Goal: Transaction & Acquisition: Book appointment/travel/reservation

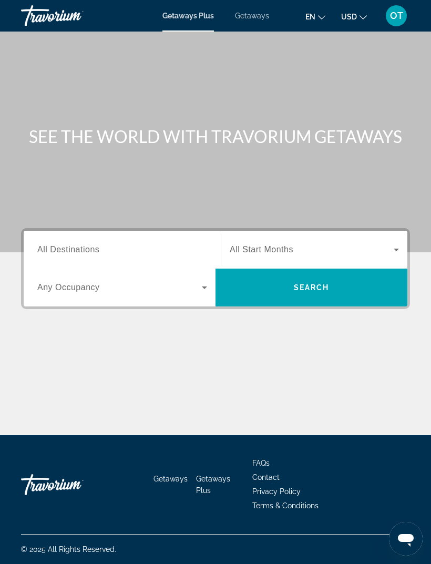
click at [261, 6] on div "Getaways Plus Getaways en English Español Français Italiano Português русский U…" at bounding box center [215, 15] width 431 height 27
click at [255, 12] on span "Getaways" at bounding box center [252, 16] width 34 height 8
click at [90, 246] on span "All Destinations" at bounding box center [68, 249] width 62 height 9
click at [90, 246] on input "Destination All Destinations" at bounding box center [122, 250] width 170 height 13
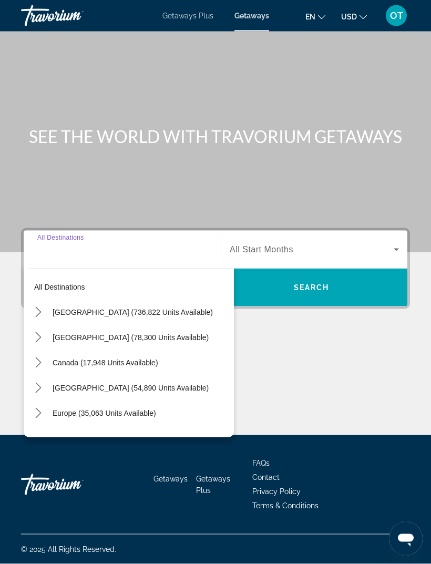
scroll to position [33, 0]
click at [36, 382] on icon "Toggle Caribbean & Atlantic Islands (54,890 units available) submenu" at bounding box center [38, 387] width 11 height 11
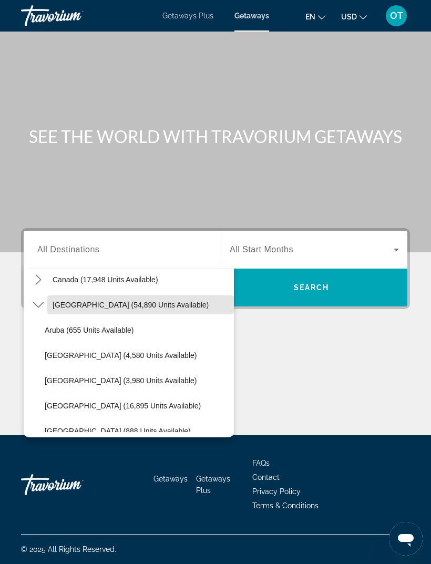
scroll to position [84, 0]
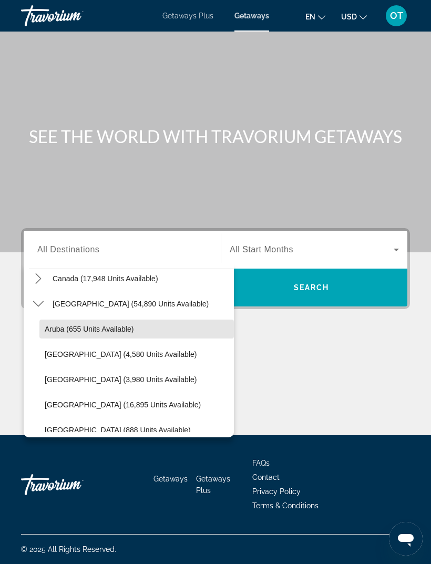
click at [113, 325] on span "Aruba (655 units available)" at bounding box center [89, 329] width 89 height 8
type input "**********"
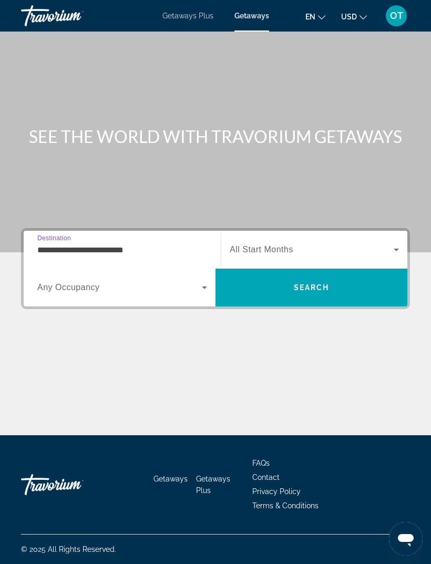
click at [309, 283] on span "Search" at bounding box center [312, 287] width 36 height 8
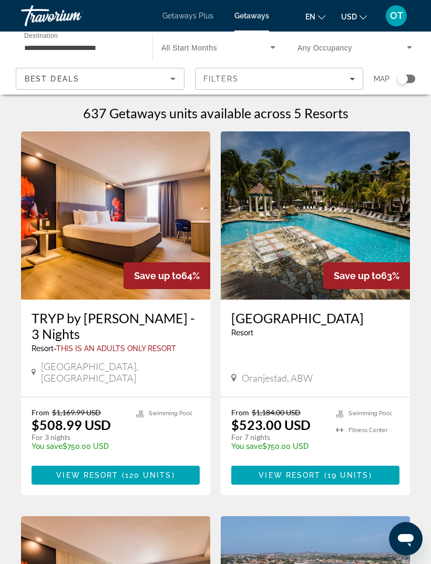
click at [355, 112] on div "637 Getaways units available across 5 Resorts" at bounding box center [215, 113] width 389 height 16
click at [347, 111] on div "637 Getaways units available across 5 Resorts" at bounding box center [215, 113] width 389 height 16
click at [347, 112] on h1 "637 Getaways units available across 5 Resorts" at bounding box center [215, 113] width 265 height 16
click at [348, 109] on div "637 Getaways units available across 5 Resorts" at bounding box center [215, 113] width 389 height 16
click at [347, 111] on div "637 Getaways units available across 5 Resorts" at bounding box center [215, 113] width 389 height 16
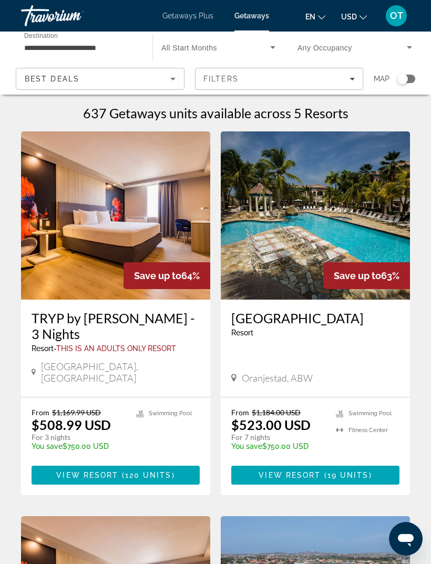
click at [348, 111] on div "637 Getaways units available across 5 Resorts" at bounding box center [215, 113] width 389 height 16
click at [350, 108] on div "637 Getaways units available across 5 Resorts" at bounding box center [215, 113] width 389 height 16
click at [271, 116] on h1 "637 Getaways units available across 5 Resorts" at bounding box center [215, 113] width 265 height 16
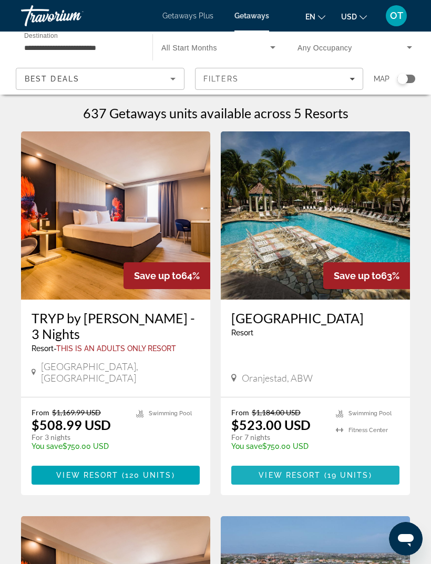
click at [345, 471] on span "19 units" at bounding box center [347, 475] width 41 height 8
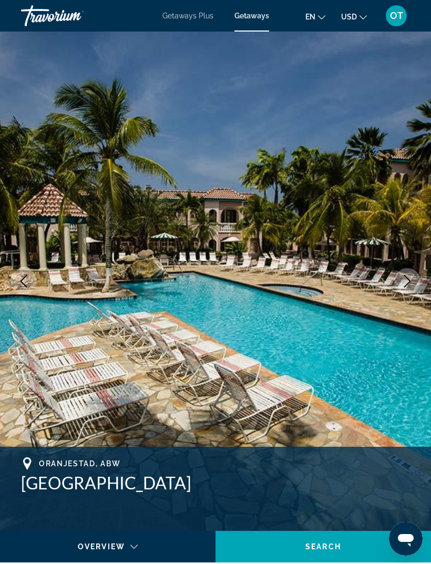
click at [411, 277] on icon "Next image" at bounding box center [407, 281] width 13 height 13
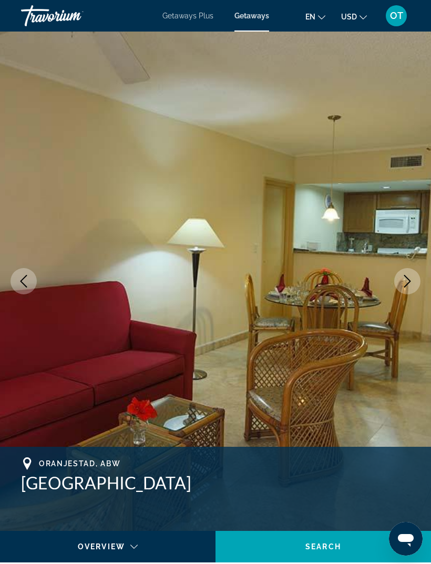
click at [407, 282] on icon "Next image" at bounding box center [407, 281] width 13 height 13
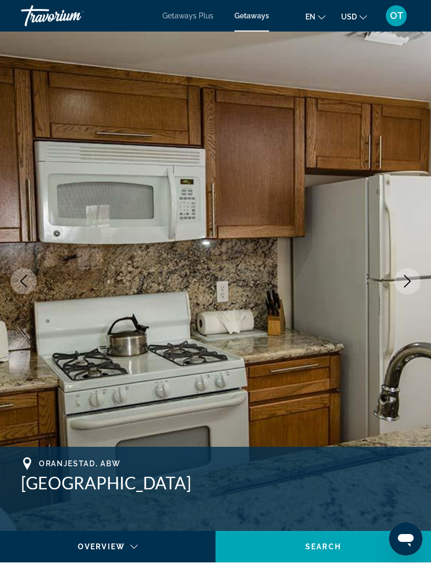
click at [408, 283] on icon "Next image" at bounding box center [407, 281] width 7 height 13
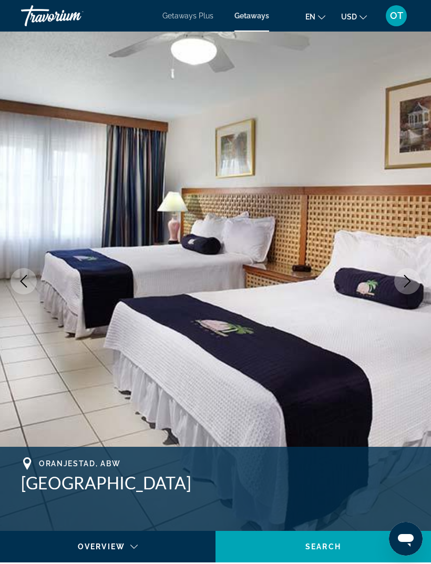
click at [409, 280] on icon "Next image" at bounding box center [407, 281] width 7 height 13
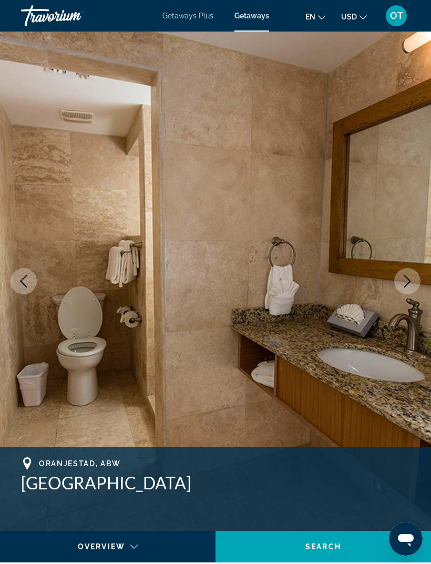
click at [408, 282] on icon "Next image" at bounding box center [407, 281] width 13 height 13
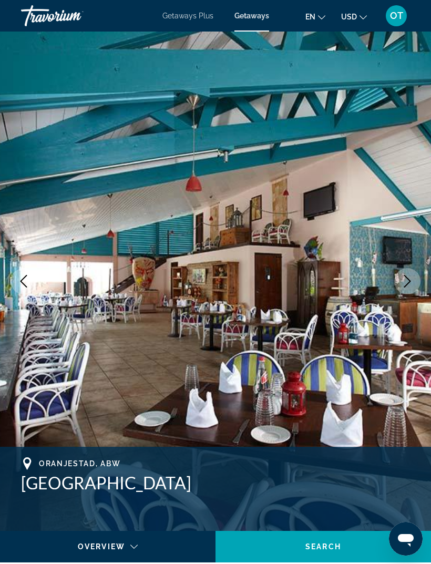
click at [409, 280] on icon "Next image" at bounding box center [407, 281] width 7 height 13
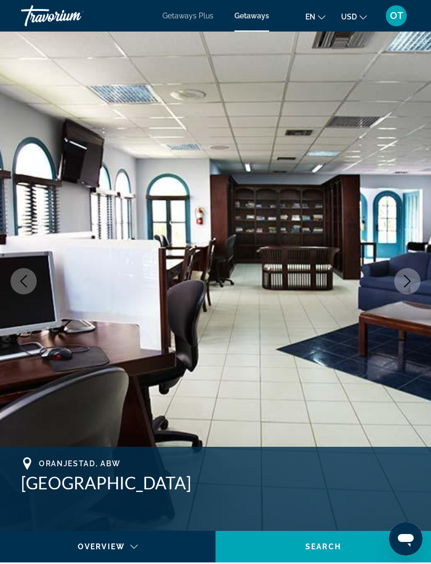
click at [412, 277] on icon "Next image" at bounding box center [407, 281] width 13 height 13
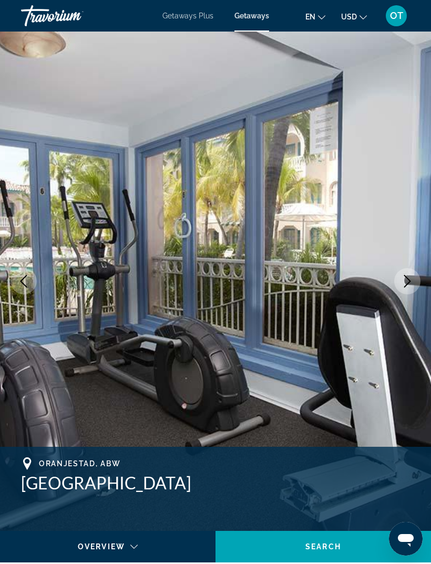
click at [412, 275] on icon "Next image" at bounding box center [407, 281] width 13 height 13
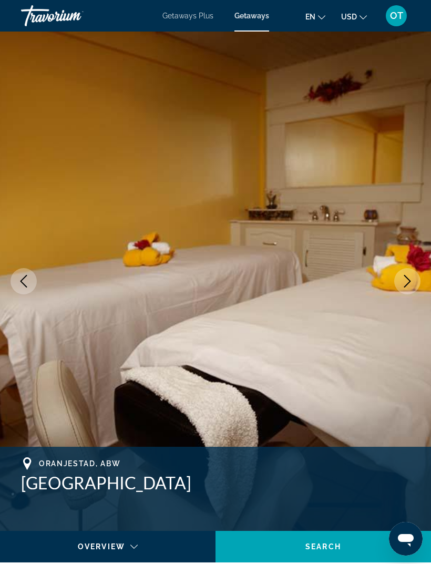
click at [410, 276] on icon "Next image" at bounding box center [407, 281] width 13 height 13
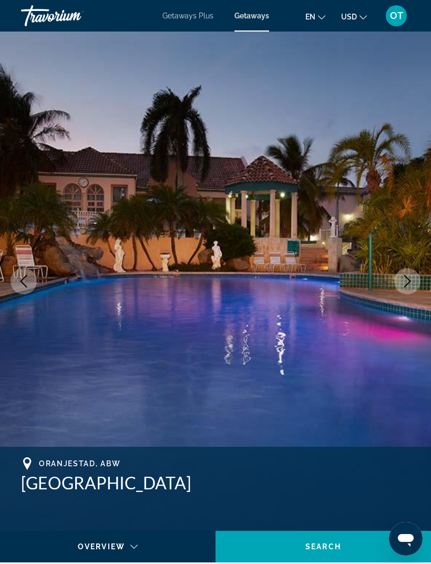
click at [412, 274] on button "Next image" at bounding box center [407, 281] width 26 height 26
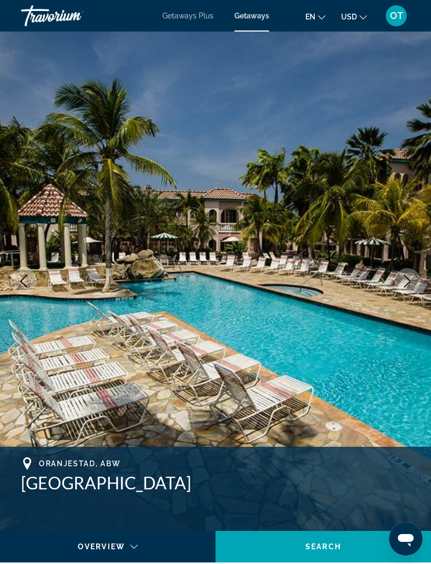
click at [407, 279] on icon "Next image" at bounding box center [407, 281] width 13 height 13
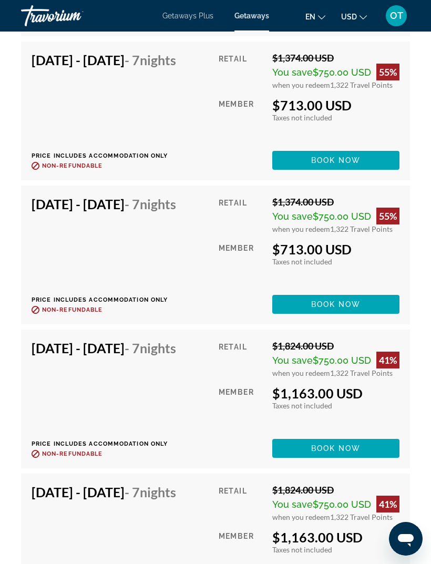
scroll to position [3515, 0]
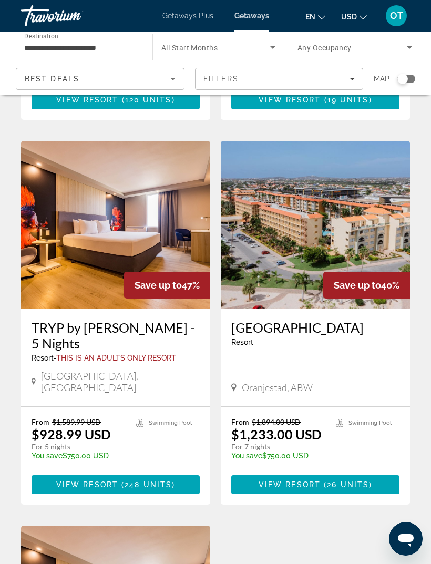
scroll to position [374, 0]
click at [356, 212] on img "Main content" at bounding box center [315, 225] width 189 height 168
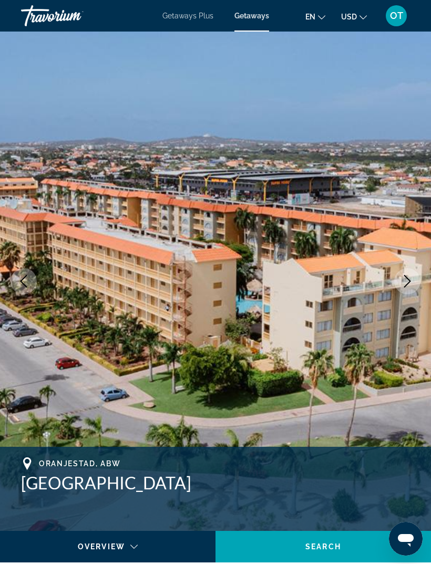
click at [408, 284] on icon "Next image" at bounding box center [407, 281] width 13 height 13
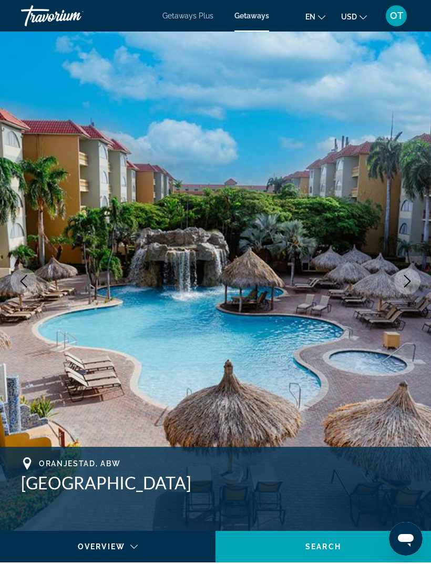
click at [402, 282] on icon "Next image" at bounding box center [407, 281] width 13 height 13
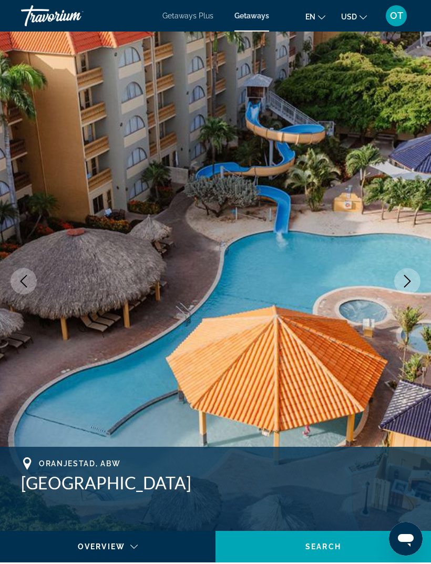
click at [406, 282] on icon "Next image" at bounding box center [407, 281] width 13 height 13
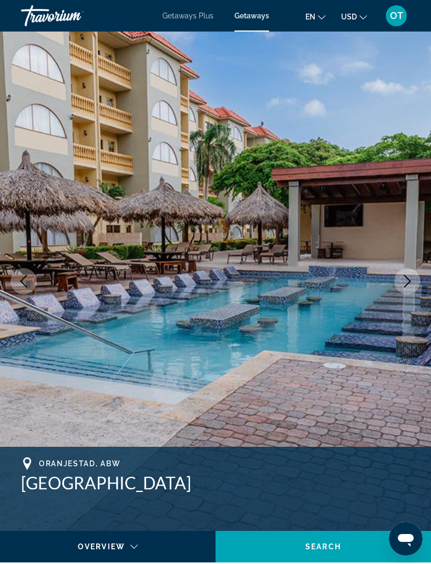
click at [407, 280] on icon "Next image" at bounding box center [407, 281] width 13 height 13
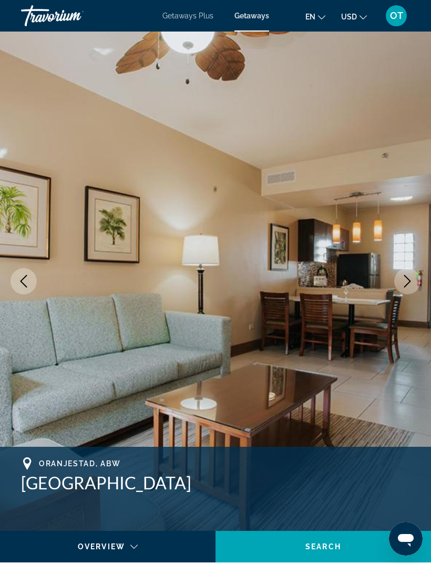
click at [406, 280] on icon "Next image" at bounding box center [407, 281] width 13 height 13
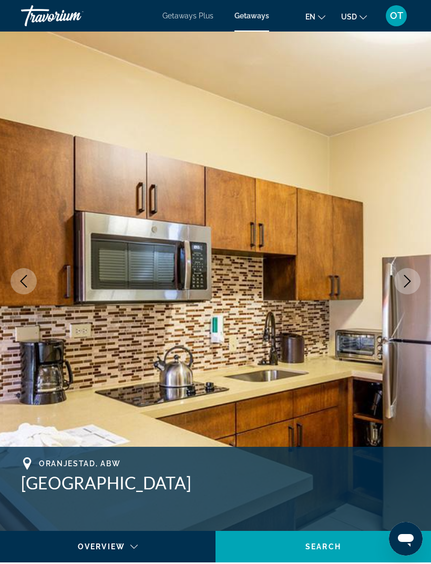
click at [407, 279] on icon "Next image" at bounding box center [407, 281] width 13 height 13
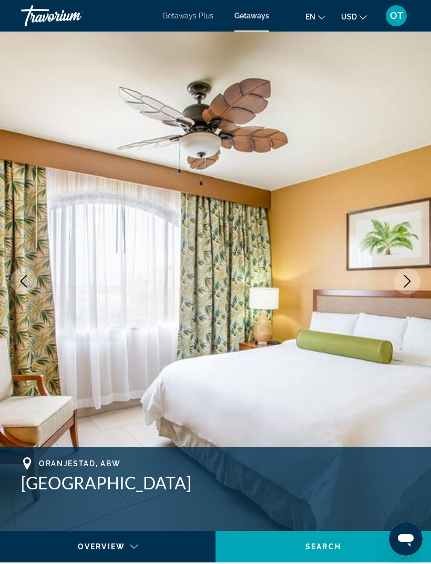
click at [407, 282] on icon "Next image" at bounding box center [407, 281] width 13 height 13
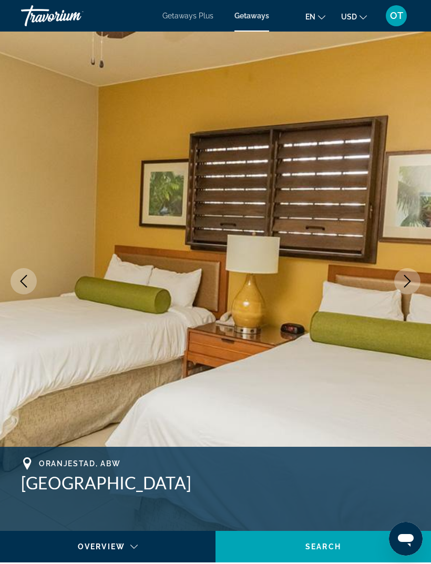
click at [408, 280] on icon "Next image" at bounding box center [407, 281] width 13 height 13
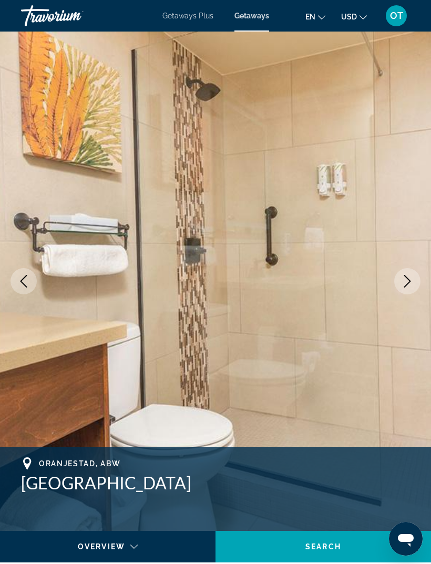
click at [411, 282] on icon "Next image" at bounding box center [407, 281] width 13 height 13
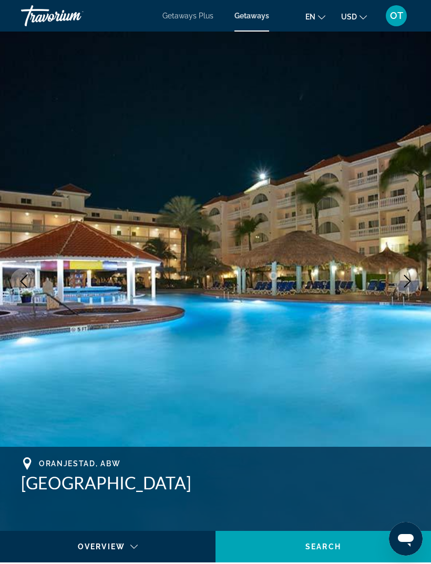
click at [412, 285] on icon "Next image" at bounding box center [407, 281] width 13 height 13
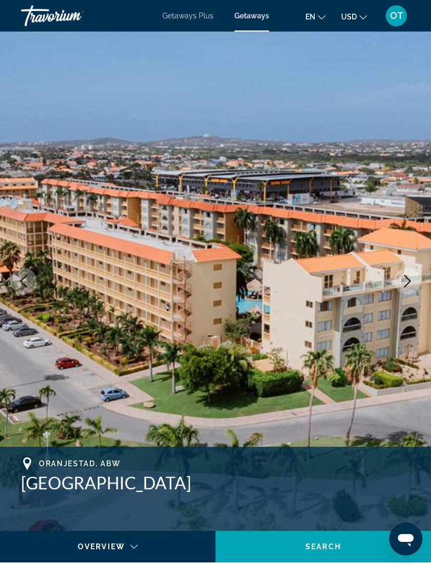
click at [412, 282] on icon "Next image" at bounding box center [407, 281] width 13 height 13
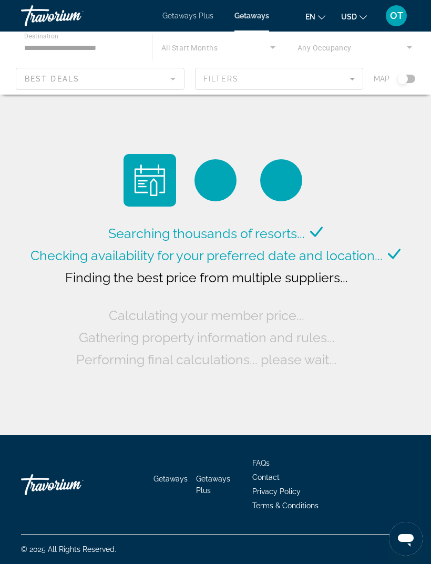
click at [98, 44] on div "Main content" at bounding box center [215, 63] width 431 height 63
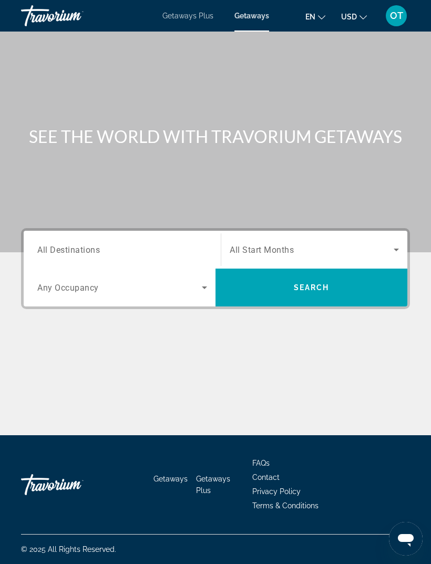
click at [98, 245] on span "All Destinations" at bounding box center [68, 249] width 62 height 10
click at [98, 245] on input "Destination All Destinations" at bounding box center [122, 250] width 170 height 13
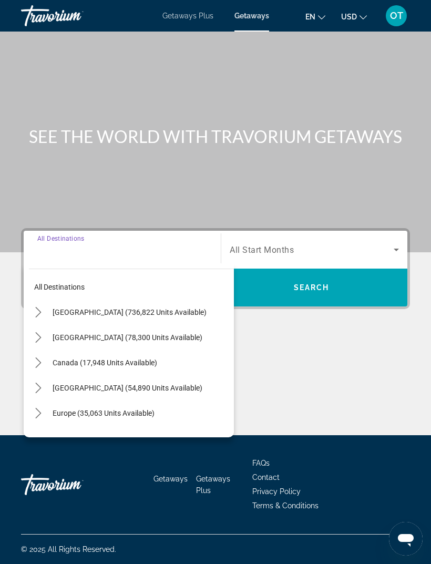
scroll to position [33, 0]
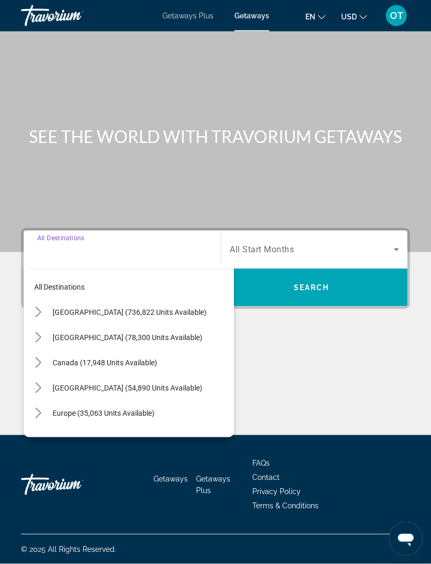
click at [36, 307] on icon "Toggle United States (736,822 units available) submenu" at bounding box center [38, 312] width 11 height 11
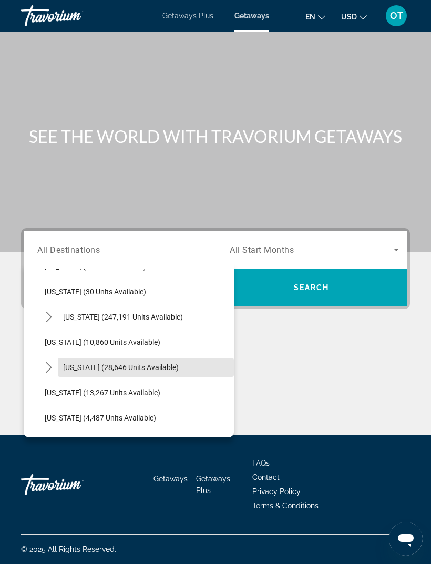
scroll to position [178, 0]
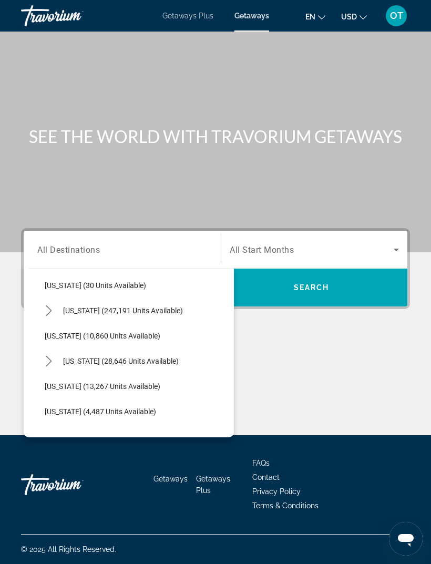
click at [46, 356] on icon "Toggle Hawaii (28,646 units available) submenu" at bounding box center [49, 361] width 11 height 11
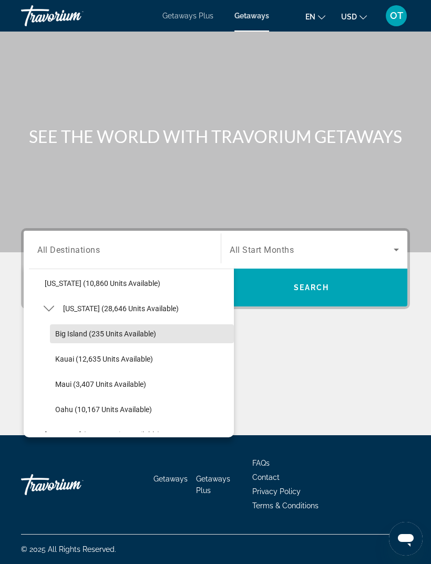
scroll to position [230, 0]
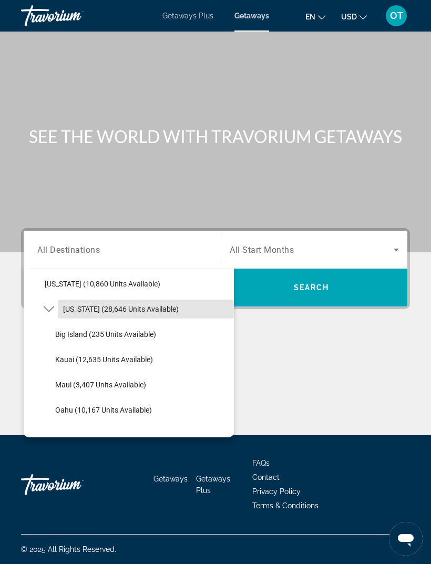
click at [121, 305] on span "[US_STATE] (28,646 units available)" at bounding box center [121, 309] width 116 height 8
type input "**********"
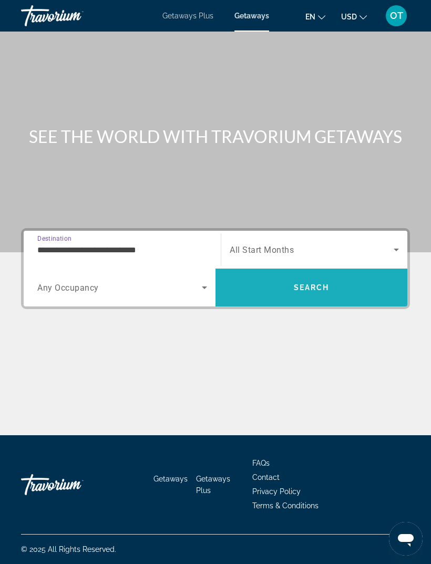
click at [314, 283] on span "Search" at bounding box center [312, 287] width 36 height 8
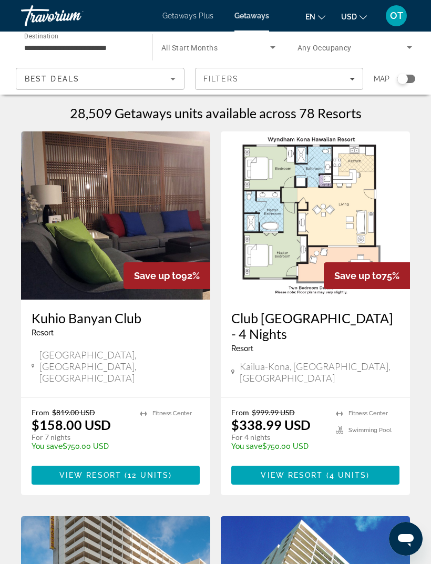
click at [352, 76] on div "Filters" at bounding box center [279, 79] width 152 height 8
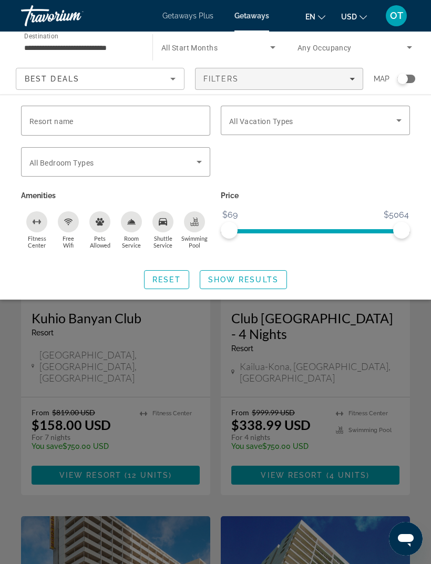
click at [201, 156] on icon "Search widget" at bounding box center [199, 161] width 13 height 13
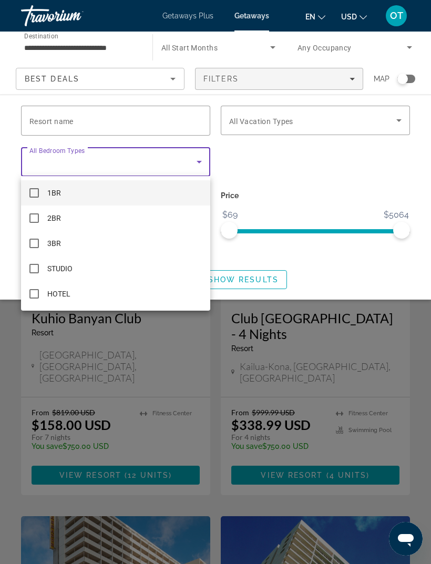
click at [198, 160] on div at bounding box center [215, 282] width 431 height 564
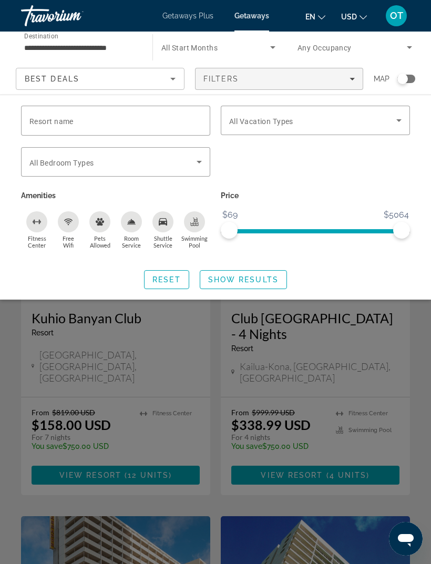
click at [398, 118] on icon "Search widget" at bounding box center [398, 120] width 13 height 13
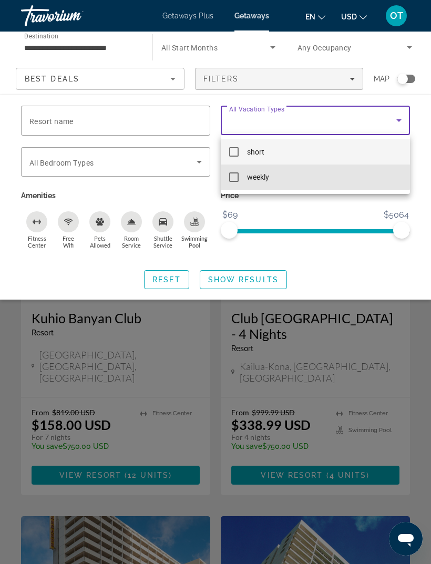
click at [233, 175] on mat-pseudo-checkbox at bounding box center [233, 176] width 9 height 9
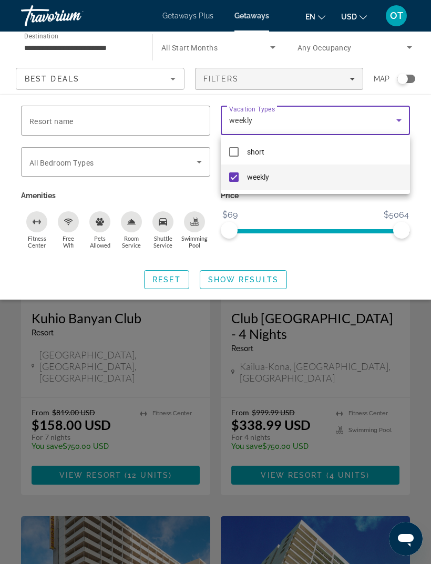
click at [266, 273] on div at bounding box center [215, 282] width 431 height 564
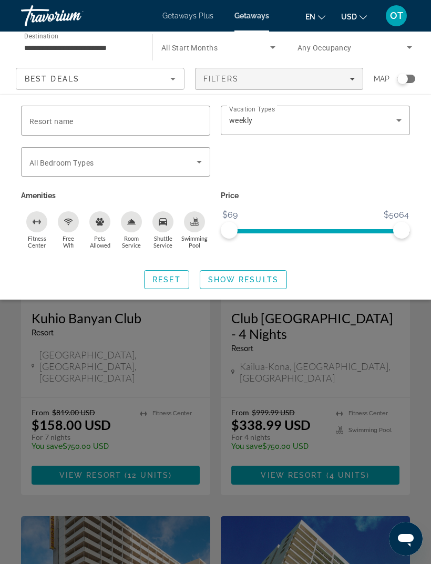
click at [261, 282] on span "Show Results" at bounding box center [243, 279] width 70 height 8
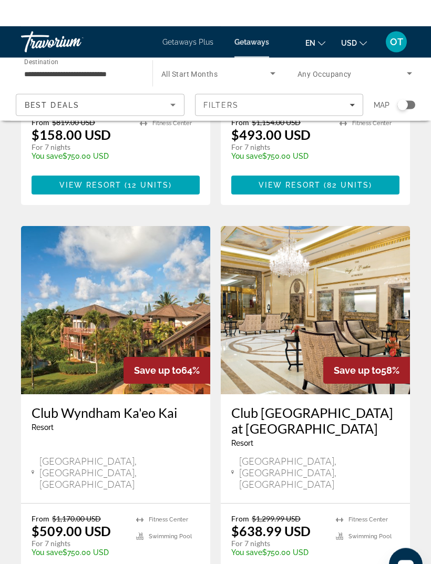
scroll to position [284, 0]
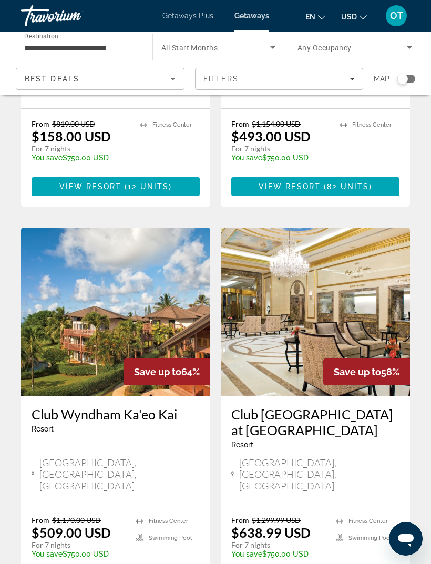
click at [354, 277] on img "Main content" at bounding box center [315, 311] width 189 height 168
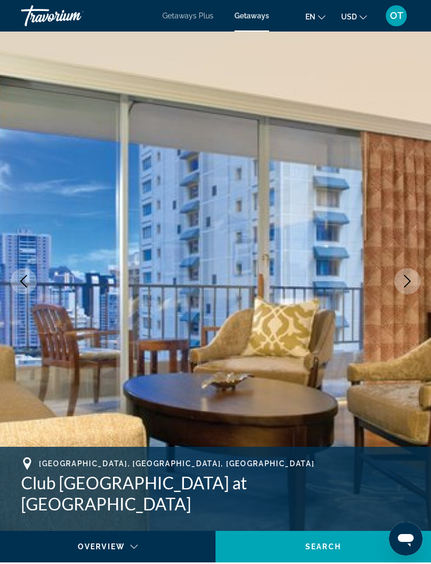
click at [407, 282] on icon "Next image" at bounding box center [407, 281] width 13 height 13
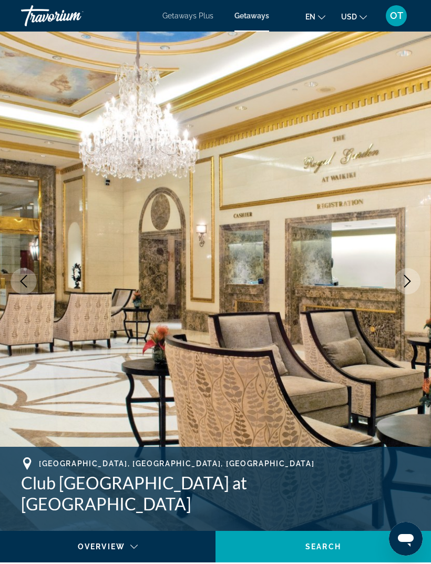
click at [405, 281] on icon "Next image" at bounding box center [407, 281] width 13 height 13
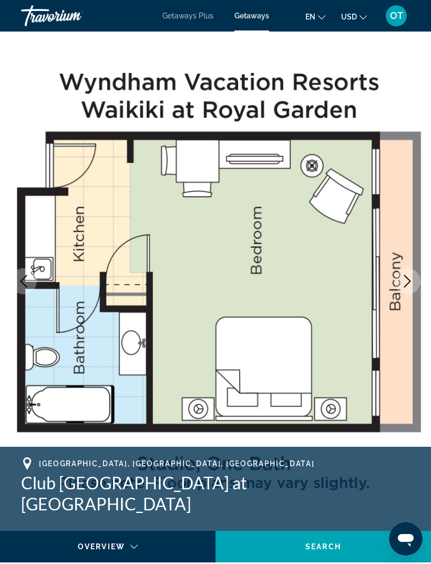
click at [397, 281] on button "Next image" at bounding box center [407, 281] width 26 height 26
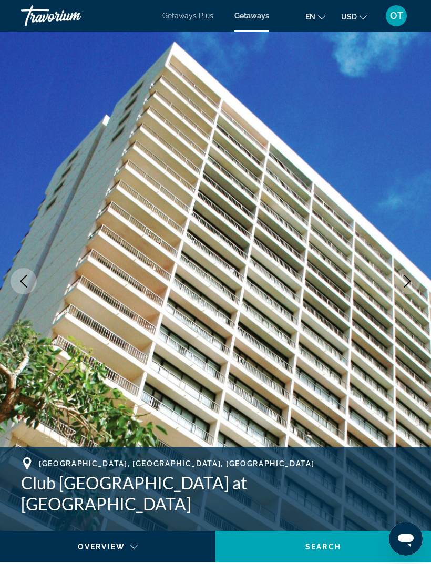
click at [402, 278] on icon "Next image" at bounding box center [407, 281] width 13 height 13
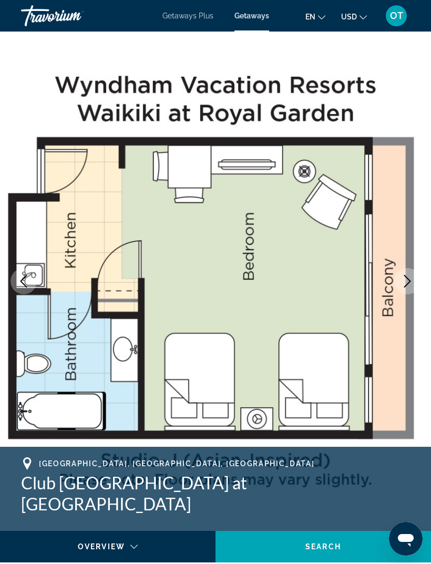
click at [405, 275] on icon "Next image" at bounding box center [407, 281] width 13 height 13
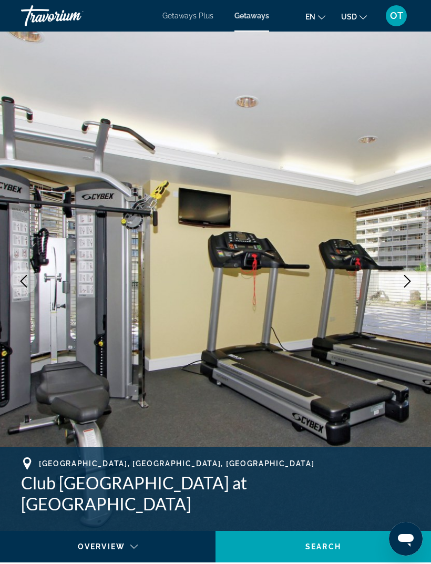
click at [406, 274] on button "Next image" at bounding box center [407, 281] width 26 height 26
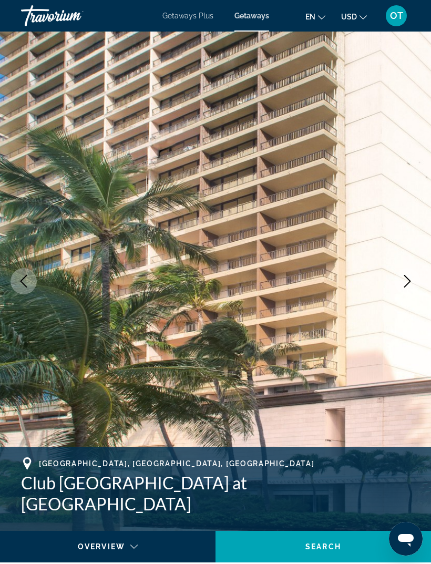
click at [404, 277] on icon "Next image" at bounding box center [407, 281] width 13 height 13
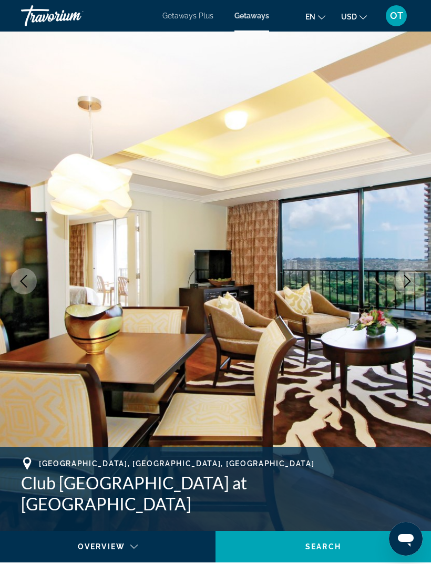
click at [409, 280] on icon "Next image" at bounding box center [407, 281] width 7 height 13
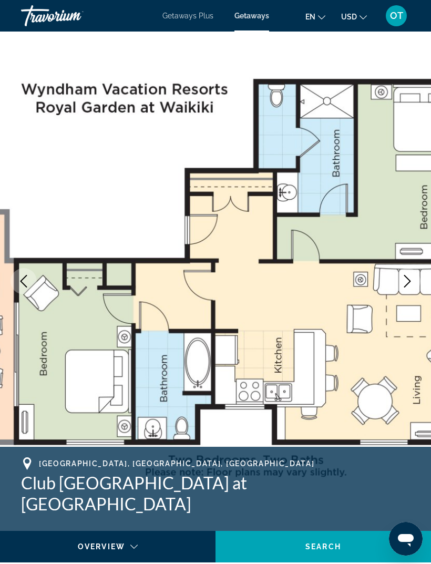
click at [411, 277] on icon "Next image" at bounding box center [407, 281] width 13 height 13
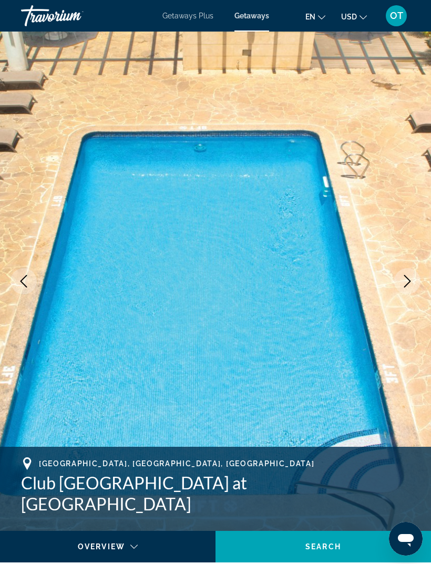
click at [409, 278] on icon "Next image" at bounding box center [407, 281] width 13 height 13
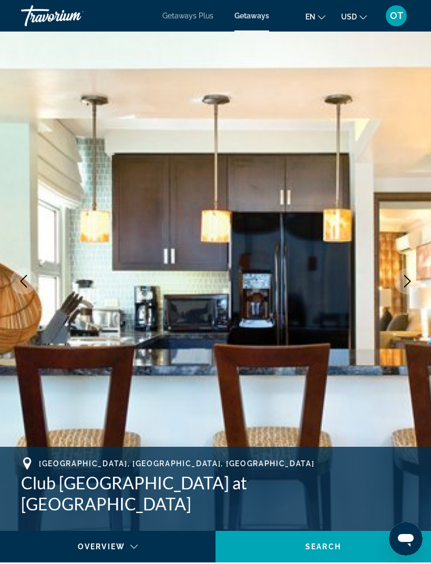
click at [407, 281] on icon "Next image" at bounding box center [407, 281] width 13 height 13
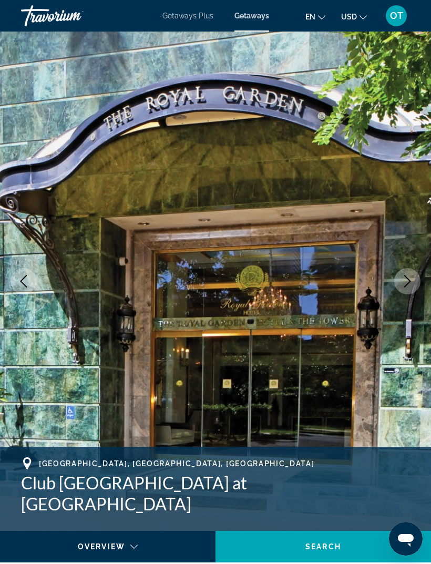
click at [409, 276] on icon "Next image" at bounding box center [407, 281] width 13 height 13
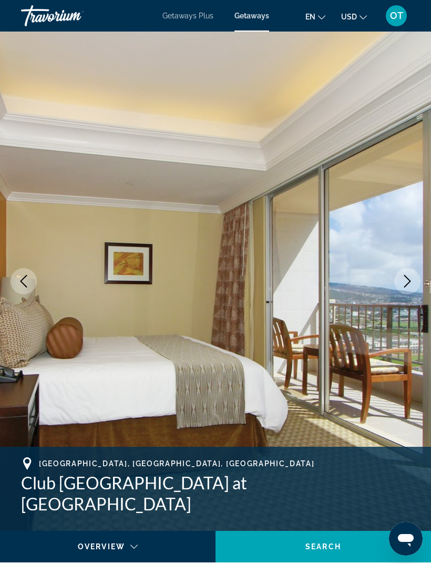
click at [408, 278] on icon "Next image" at bounding box center [407, 281] width 13 height 13
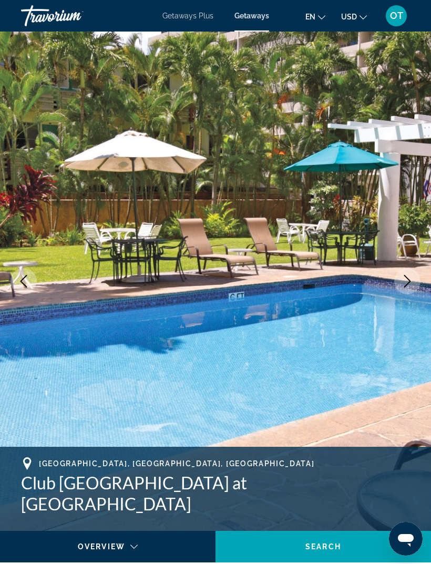
click at [410, 276] on icon "Next image" at bounding box center [407, 281] width 13 height 13
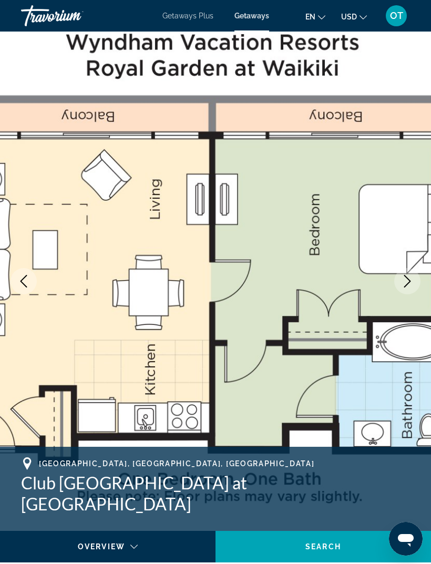
click at [410, 277] on icon "Next image" at bounding box center [407, 281] width 13 height 13
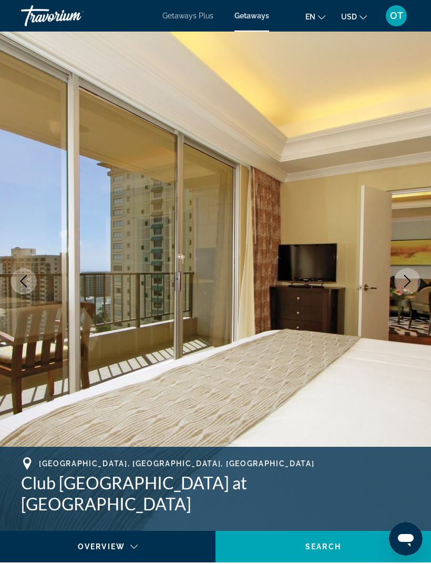
click at [407, 278] on icon "Next image" at bounding box center [407, 281] width 7 height 13
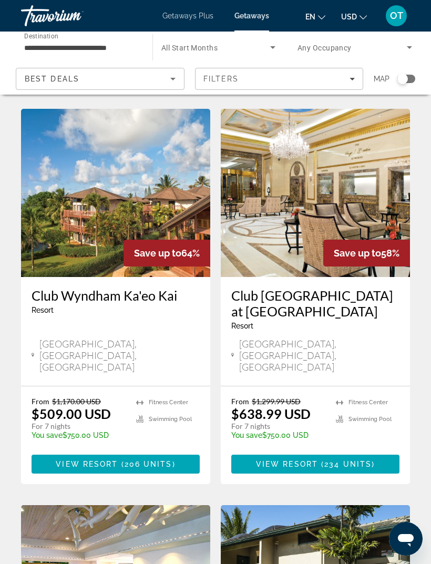
scroll to position [402, 0]
click at [183, 185] on img "Main content" at bounding box center [115, 193] width 189 height 168
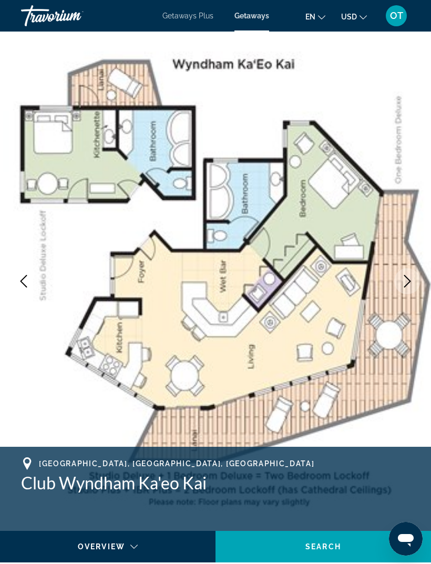
click at [406, 283] on icon "Next image" at bounding box center [407, 281] width 13 height 13
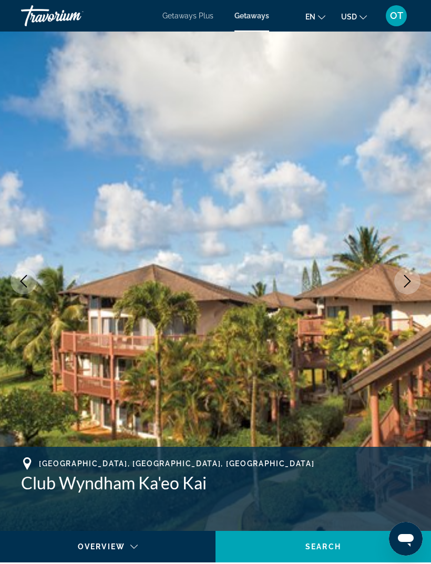
click at [405, 282] on icon "Next image" at bounding box center [407, 281] width 13 height 13
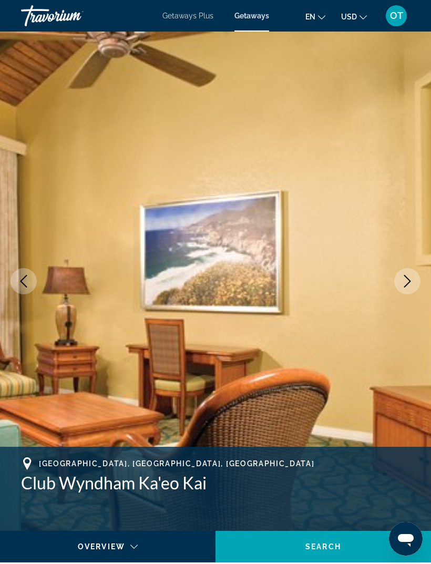
click at [406, 279] on icon "Next image" at bounding box center [407, 281] width 13 height 13
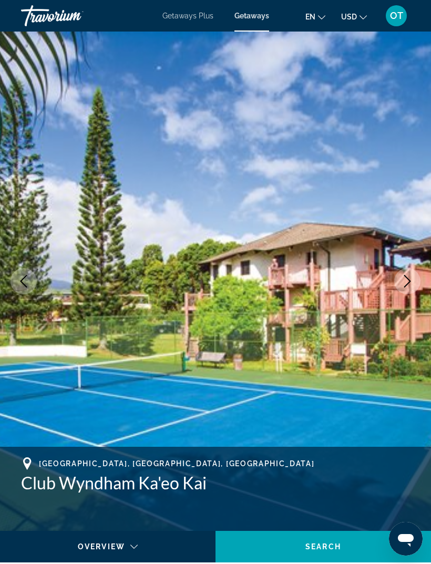
click at [407, 279] on icon "Next image" at bounding box center [407, 281] width 13 height 13
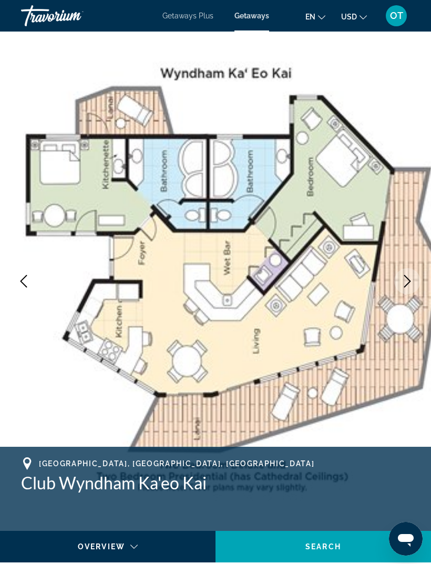
click at [409, 286] on icon "Next image" at bounding box center [407, 281] width 13 height 13
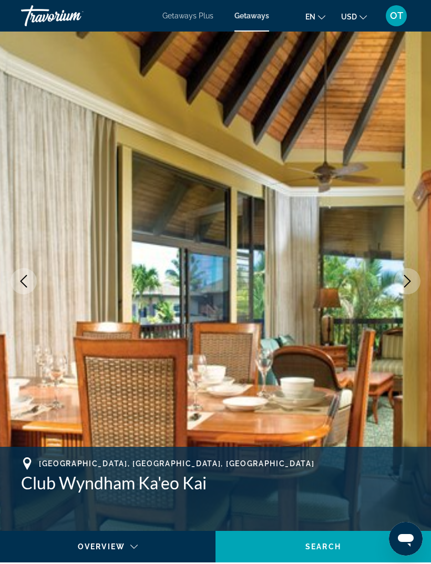
click at [409, 280] on icon "Next image" at bounding box center [407, 281] width 13 height 13
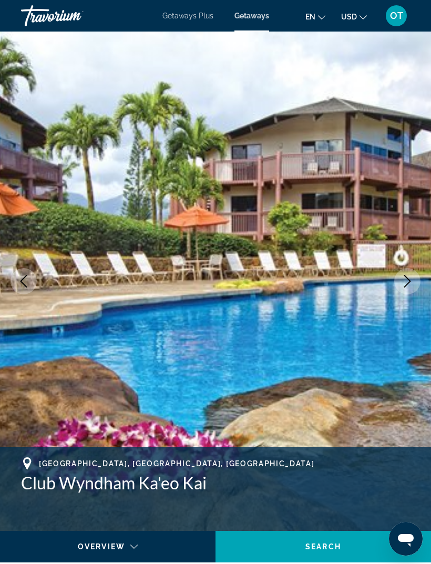
click at [409, 265] on img "Main content" at bounding box center [215, 281] width 431 height 499
click at [406, 286] on icon "Next image" at bounding box center [407, 281] width 13 height 13
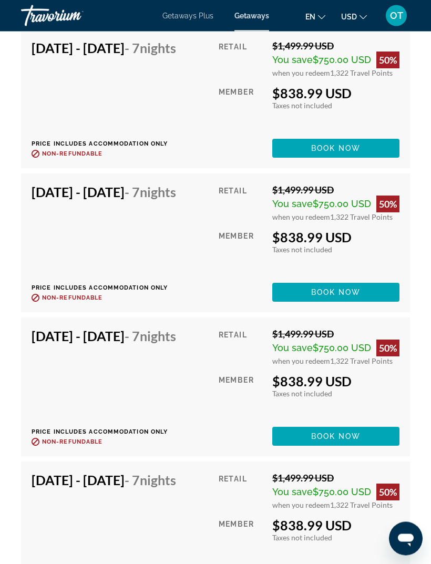
scroll to position [7865, 0]
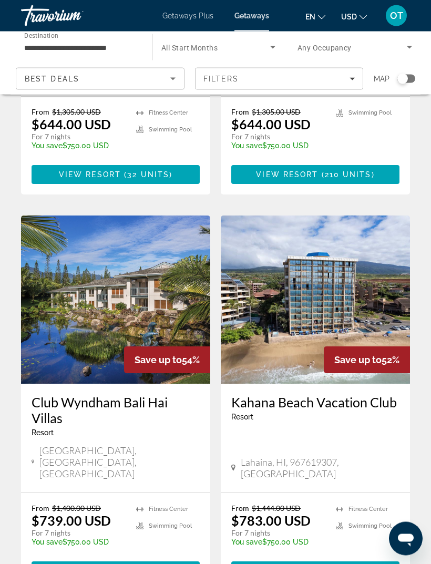
scroll to position [1088, 0]
click at [378, 218] on img "Main content" at bounding box center [315, 299] width 189 height 168
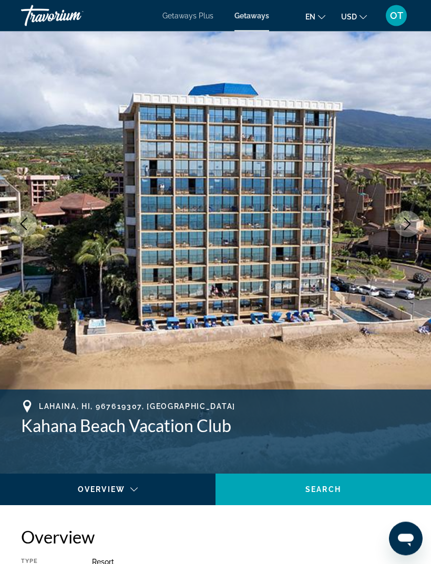
scroll to position [56, 0]
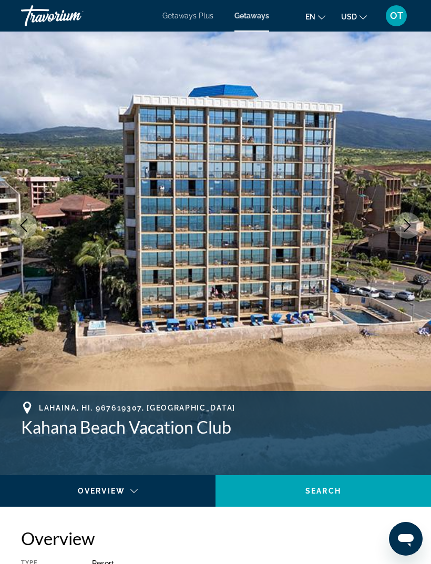
click at [405, 225] on icon "Next image" at bounding box center [407, 225] width 13 height 13
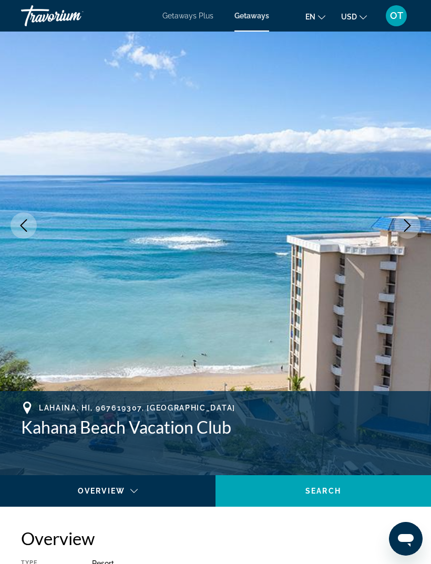
click at [403, 230] on icon "Next image" at bounding box center [407, 225] width 13 height 13
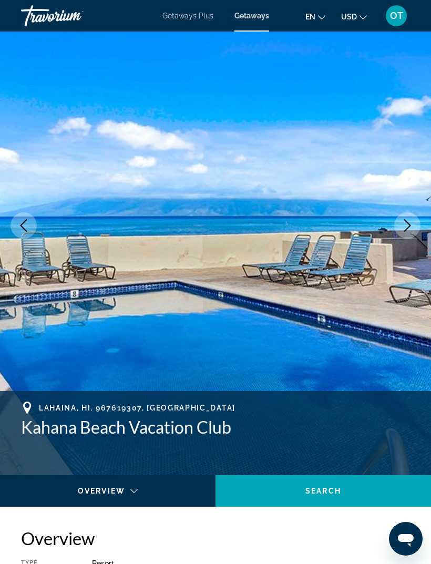
click at [405, 217] on button "Next image" at bounding box center [407, 225] width 26 height 26
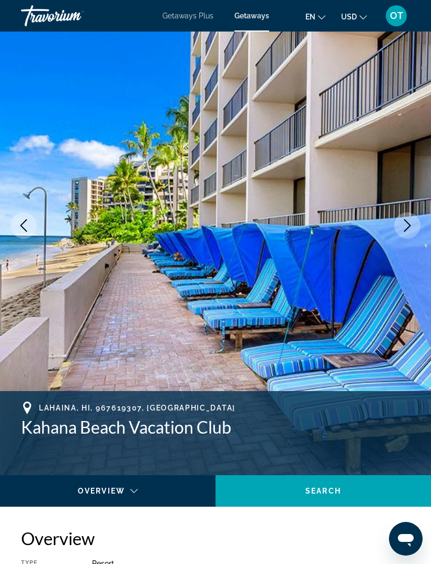
click at [405, 230] on icon "Next image" at bounding box center [407, 225] width 7 height 13
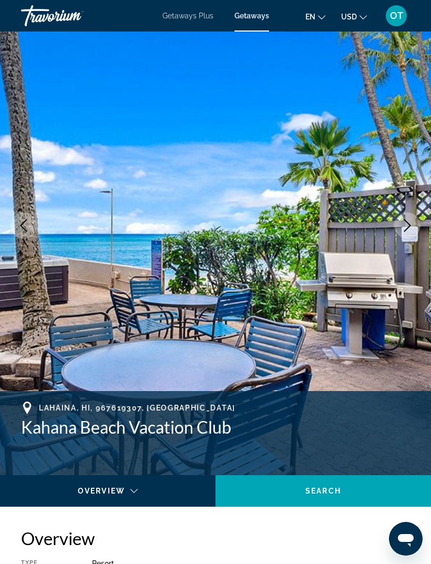
click at [409, 234] on button "Next image" at bounding box center [407, 225] width 26 height 26
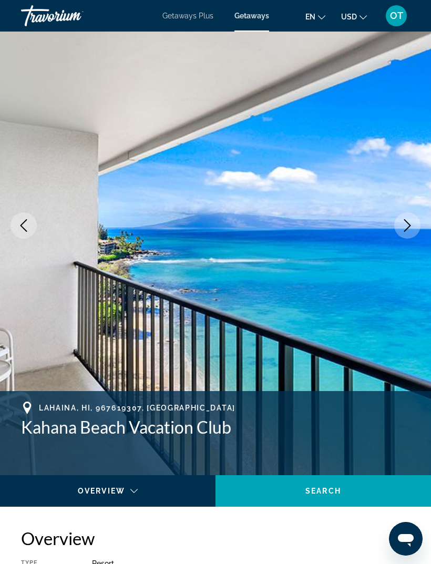
click at [405, 234] on button "Next image" at bounding box center [407, 225] width 26 height 26
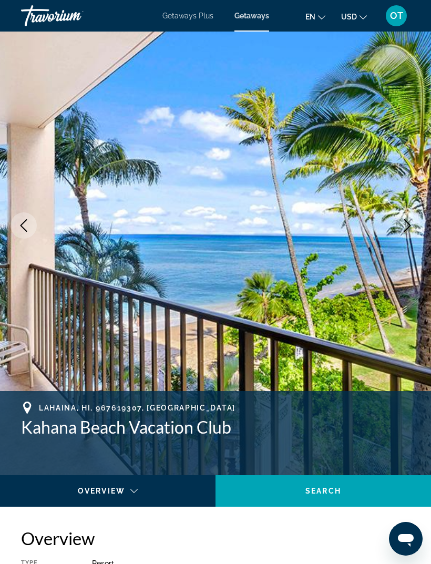
click at [405, 236] on button "Next image" at bounding box center [407, 225] width 26 height 26
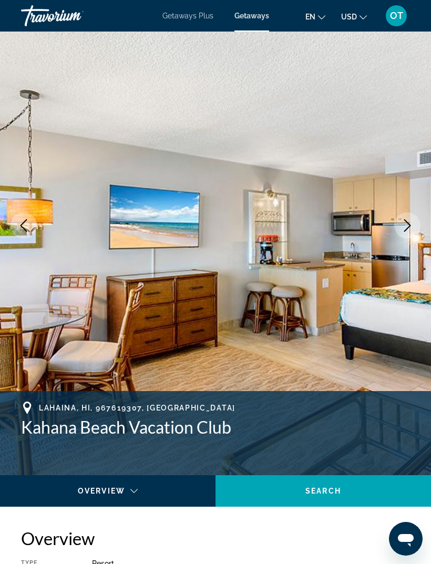
click at [403, 228] on icon "Next image" at bounding box center [407, 225] width 13 height 13
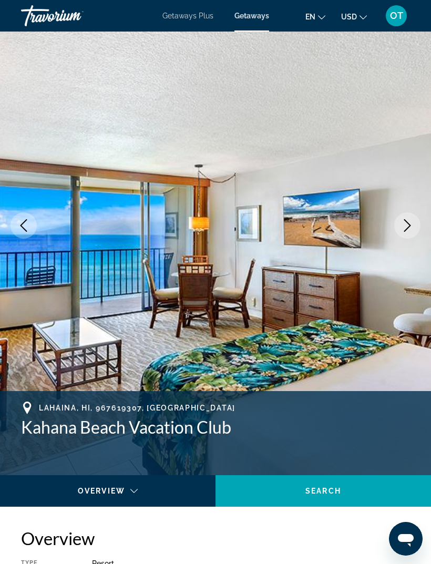
click at [406, 225] on icon "Next image" at bounding box center [407, 225] width 13 height 13
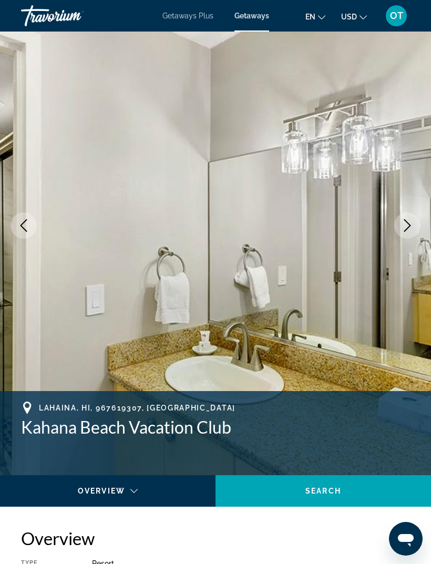
click at [407, 222] on icon "Next image" at bounding box center [407, 225] width 13 height 13
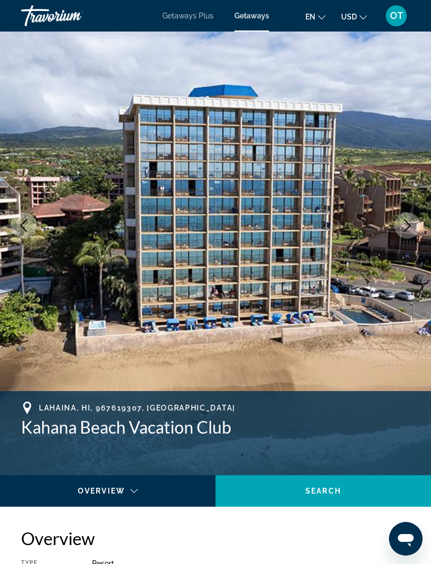
click at [409, 225] on icon "Next image" at bounding box center [407, 225] width 13 height 13
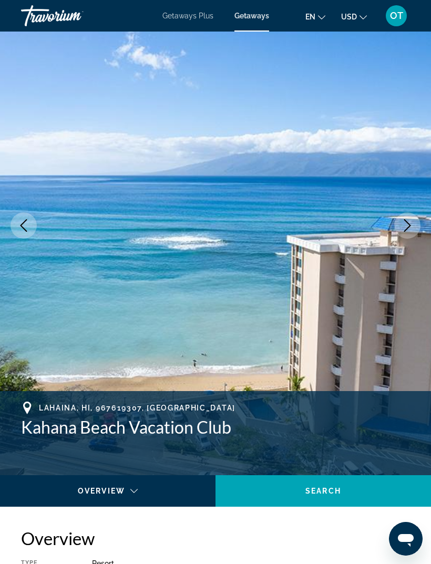
click at [411, 228] on icon "Next image" at bounding box center [407, 225] width 13 height 13
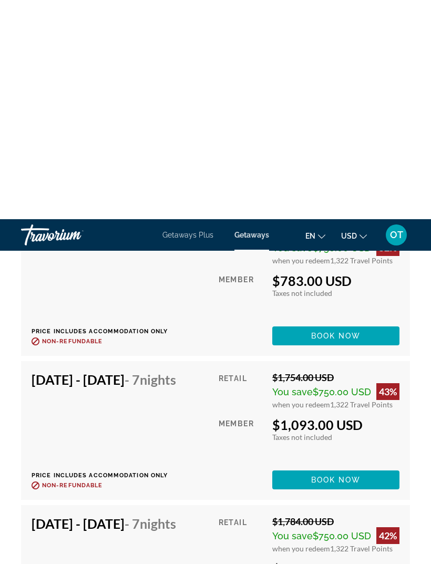
scroll to position [2128, 0]
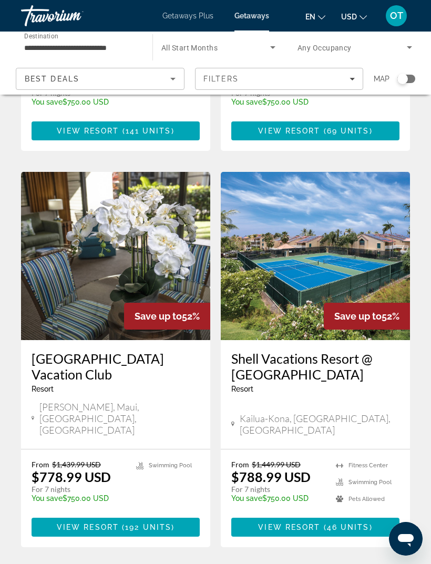
scroll to position [1529, 0]
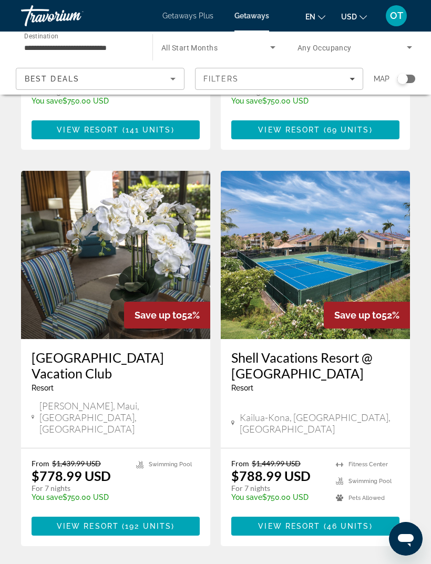
click at [154, 171] on img "Main content" at bounding box center [115, 255] width 189 height 168
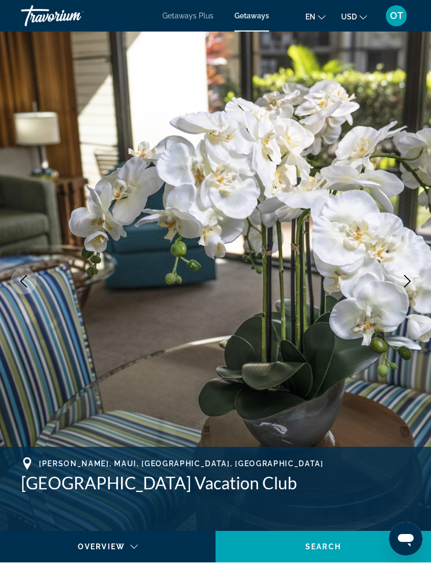
click at [402, 283] on icon "Next image" at bounding box center [407, 281] width 13 height 13
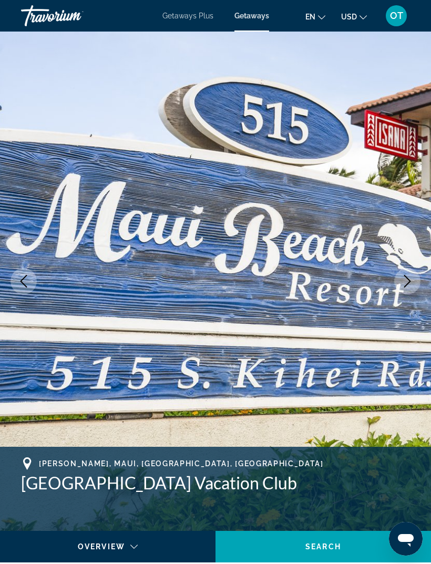
click at [402, 277] on icon "Next image" at bounding box center [407, 281] width 13 height 13
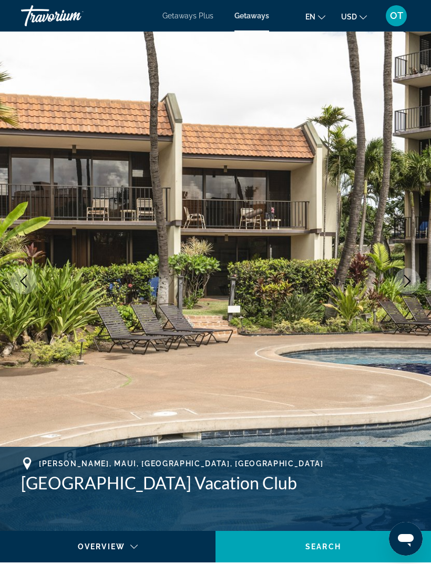
click at [408, 282] on icon "Next image" at bounding box center [407, 281] width 13 height 13
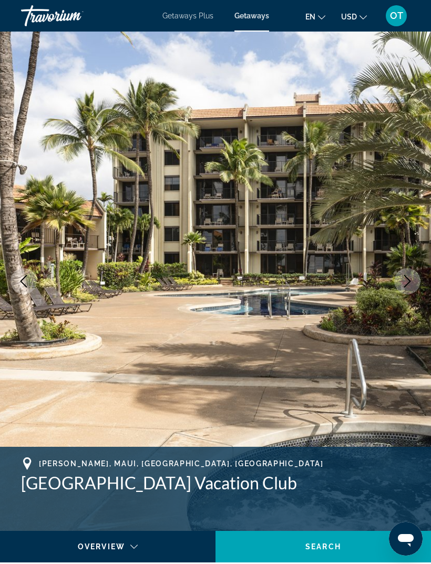
click at [411, 284] on icon "Next image" at bounding box center [407, 281] width 13 height 13
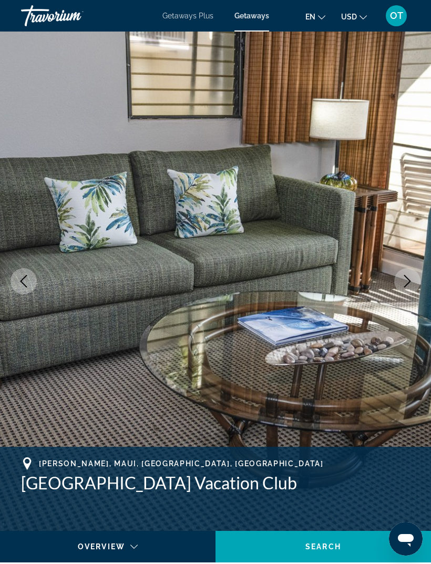
click at [413, 280] on icon "Next image" at bounding box center [407, 281] width 13 height 13
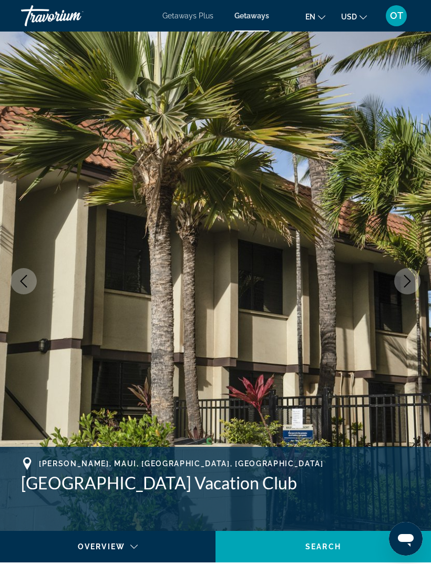
click at [410, 283] on icon "Next image" at bounding box center [407, 281] width 13 height 13
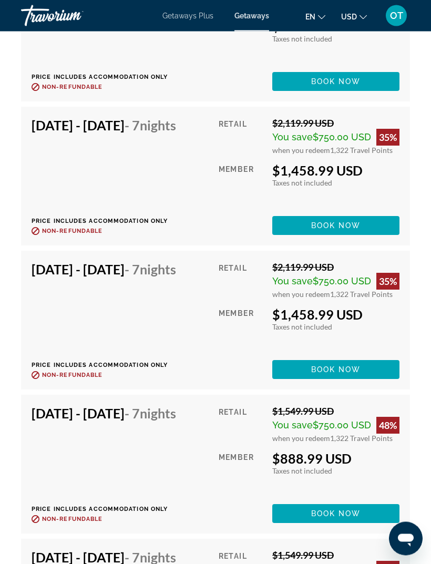
scroll to position [3510, 0]
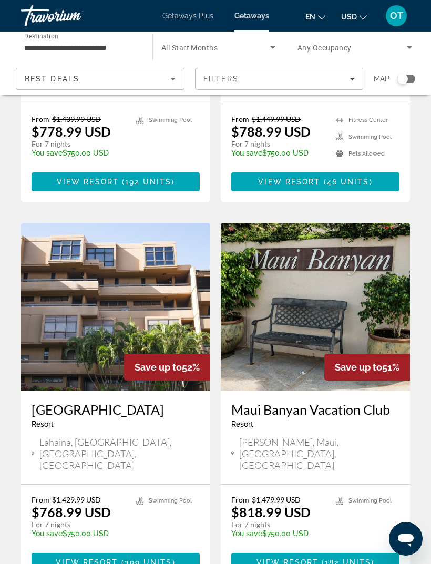
scroll to position [1895, 0]
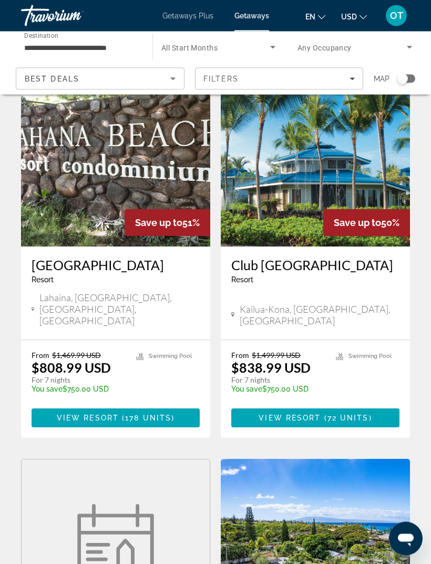
scroll to position [437, 0]
click at [377, 178] on img "Main content" at bounding box center [315, 162] width 189 height 168
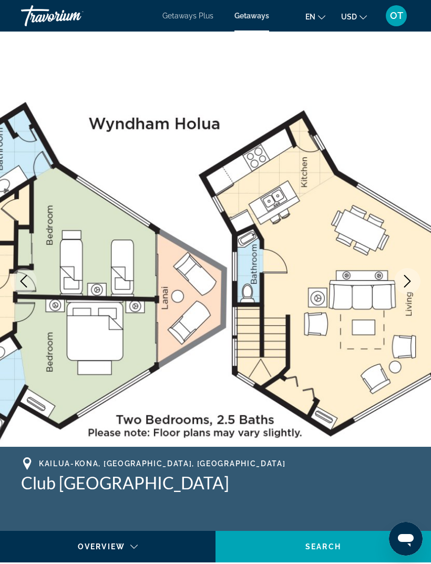
click at [410, 286] on icon "Next image" at bounding box center [407, 281] width 13 height 13
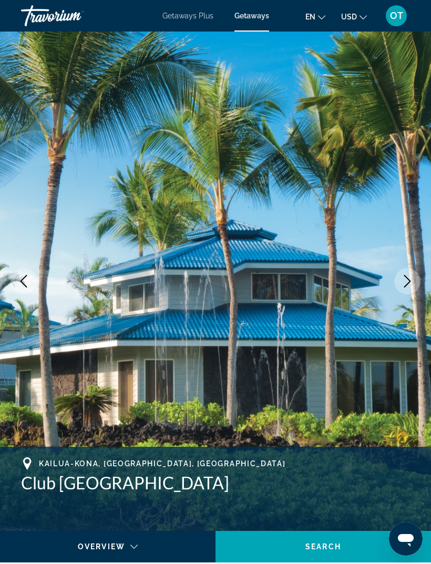
click at [411, 285] on icon "Next image" at bounding box center [407, 281] width 13 height 13
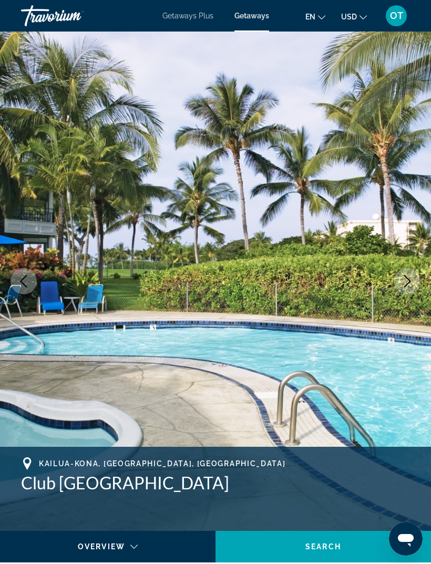
click at [409, 278] on icon "Next image" at bounding box center [407, 281] width 13 height 13
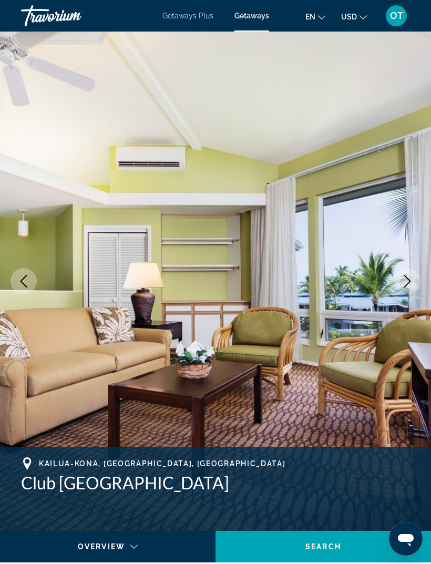
click at [409, 274] on button "Next image" at bounding box center [407, 281] width 26 height 26
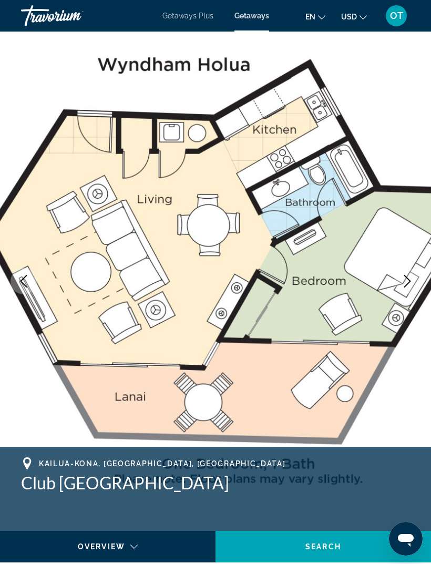
click at [405, 280] on icon "Next image" at bounding box center [407, 281] width 13 height 13
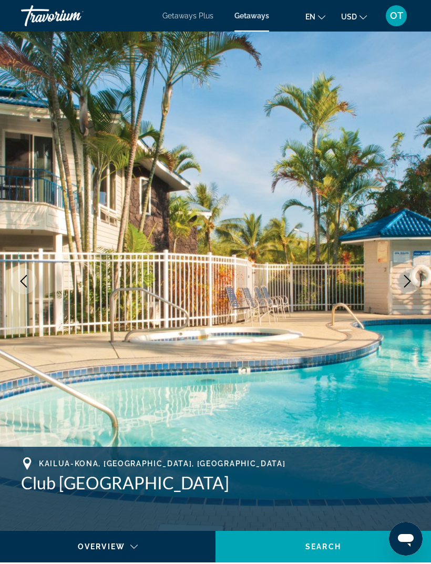
click at [408, 279] on icon "Next image" at bounding box center [407, 281] width 7 height 13
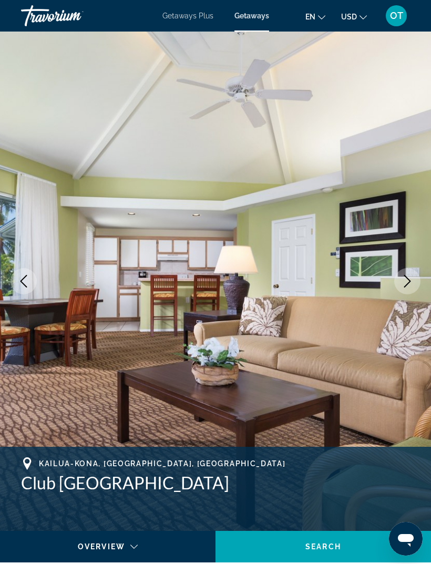
click at [402, 279] on icon "Next image" at bounding box center [407, 281] width 13 height 13
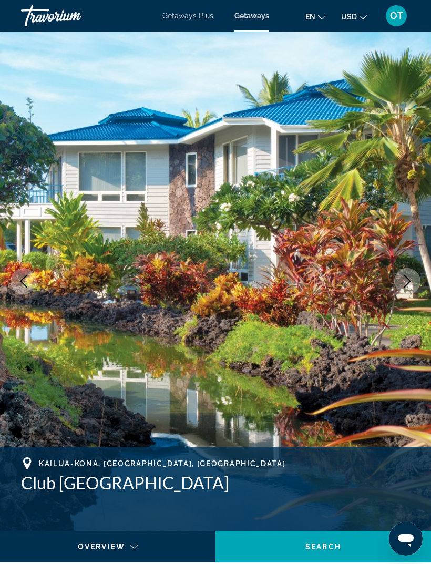
click at [409, 281] on icon "Next image" at bounding box center [407, 281] width 13 height 13
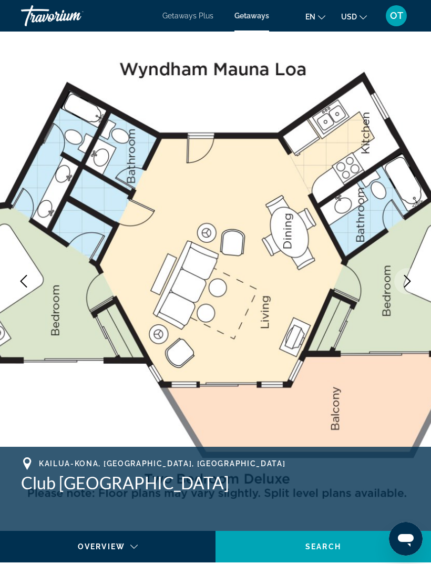
click at [408, 277] on icon "Next image" at bounding box center [407, 281] width 13 height 13
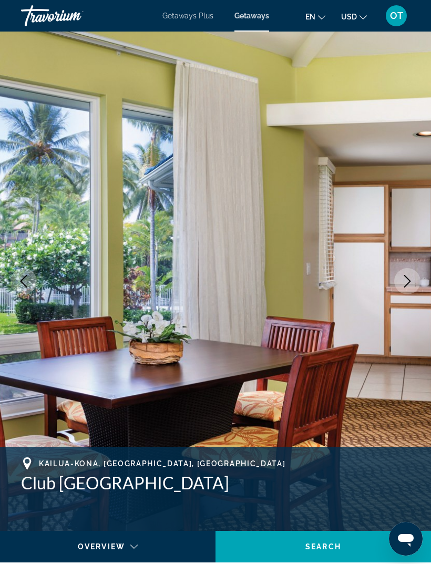
click at [413, 283] on icon "Next image" at bounding box center [407, 281] width 13 height 13
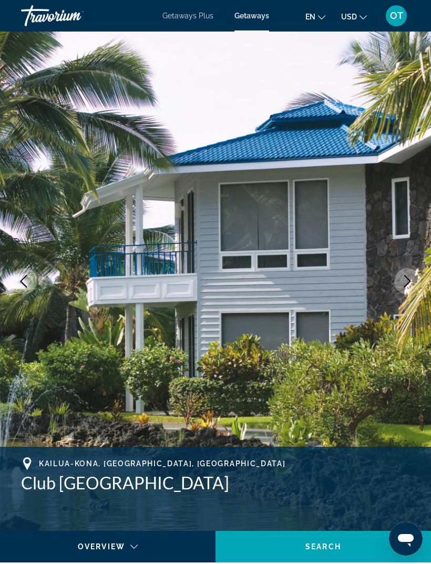
click at [408, 282] on icon "Next image" at bounding box center [407, 281] width 13 height 13
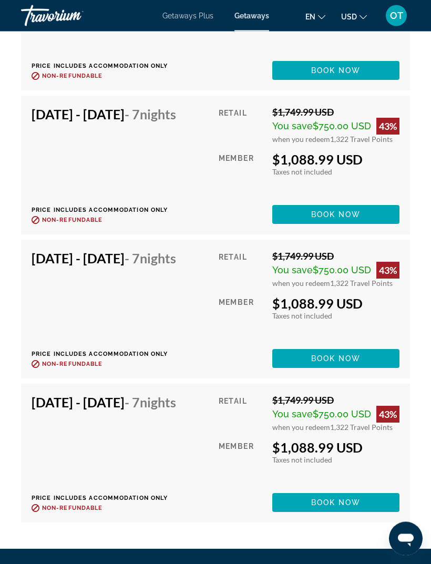
scroll to position [6220, 0]
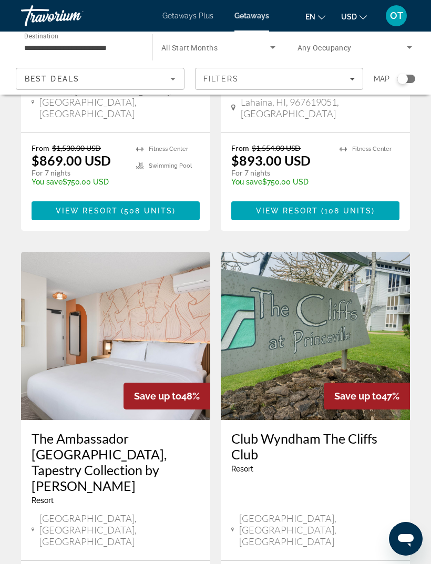
scroll to position [1166, 0]
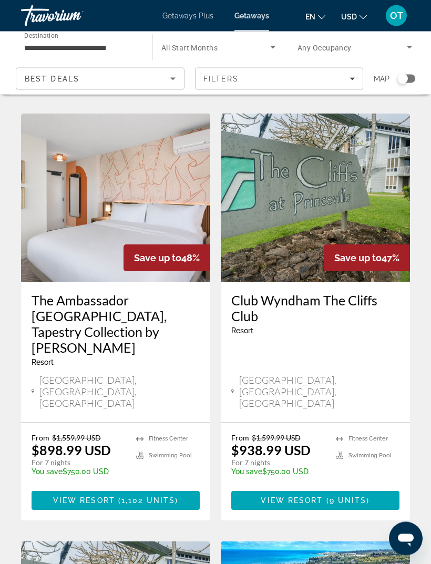
click at [71, 147] on img "Main content" at bounding box center [115, 198] width 189 height 168
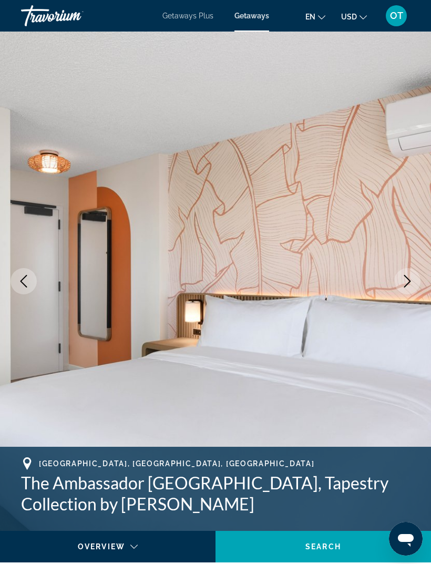
click at [402, 282] on icon "Next image" at bounding box center [407, 281] width 13 height 13
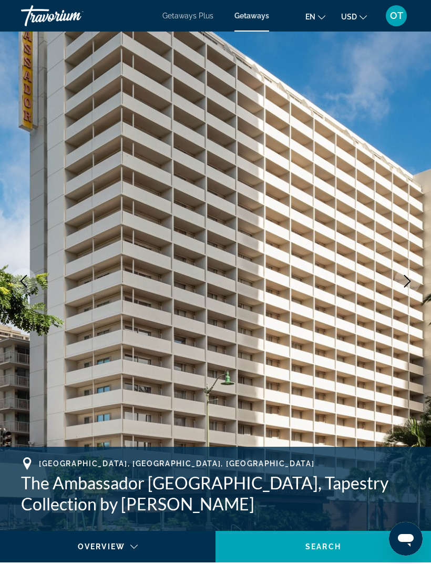
click at [403, 284] on icon "Next image" at bounding box center [407, 281] width 13 height 13
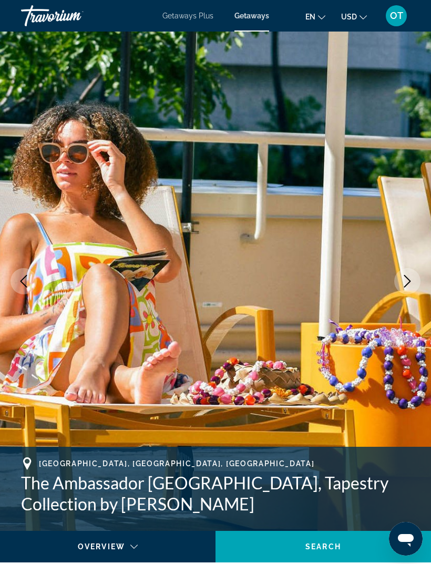
click at [405, 282] on icon "Next image" at bounding box center [407, 281] width 13 height 13
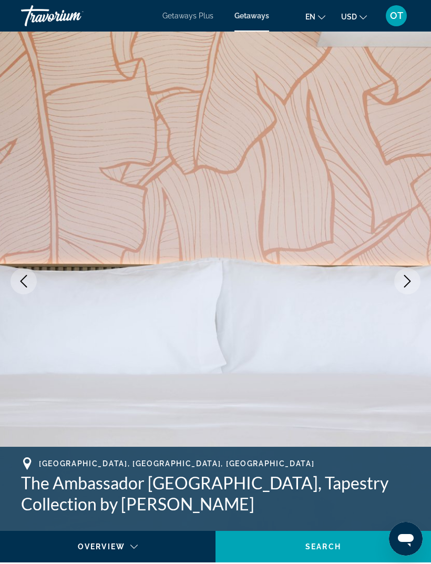
click at [401, 279] on icon "Next image" at bounding box center [407, 281] width 13 height 13
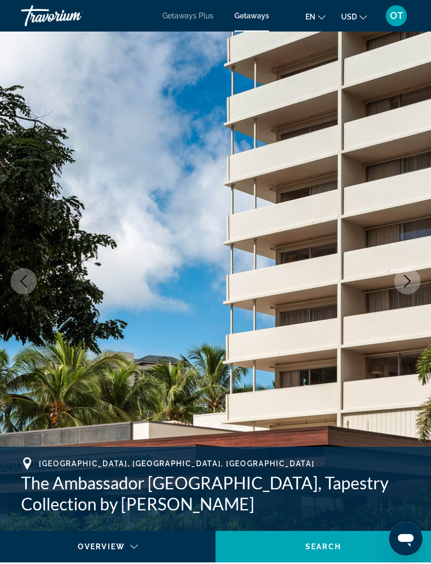
click at [406, 284] on icon "Next image" at bounding box center [407, 281] width 13 height 13
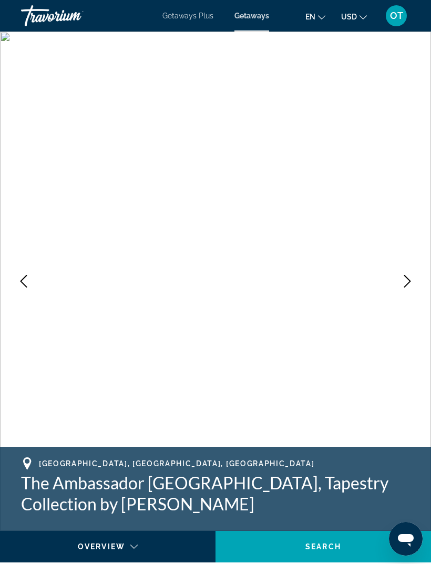
click at [401, 279] on icon "Next image" at bounding box center [407, 281] width 13 height 13
click at [407, 283] on icon "Next image" at bounding box center [407, 281] width 13 height 13
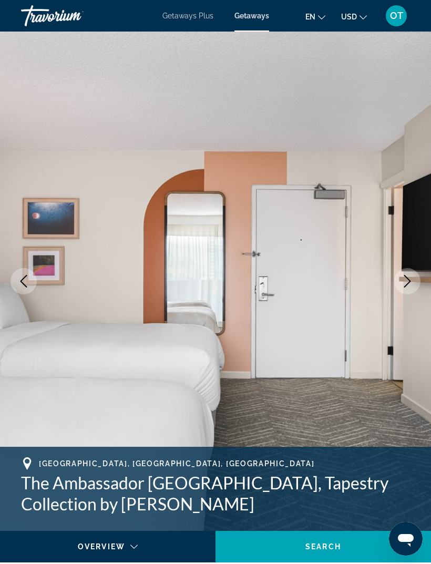
click at [411, 294] on img "Main content" at bounding box center [215, 281] width 431 height 499
click at [402, 284] on icon "Next image" at bounding box center [407, 281] width 13 height 13
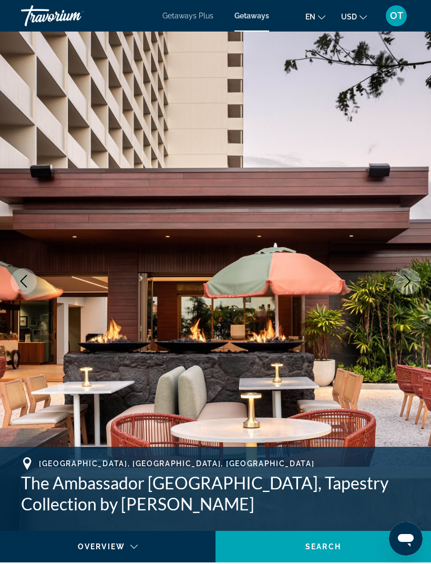
click at [405, 286] on icon "Next image" at bounding box center [407, 281] width 7 height 13
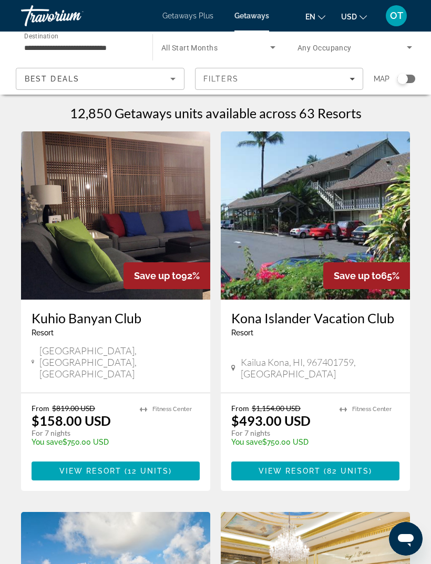
click at [103, 46] on input "**********" at bounding box center [81, 47] width 114 height 13
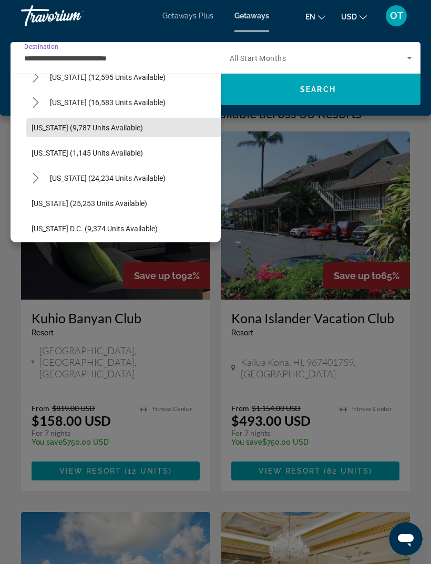
scroll to position [1046, 0]
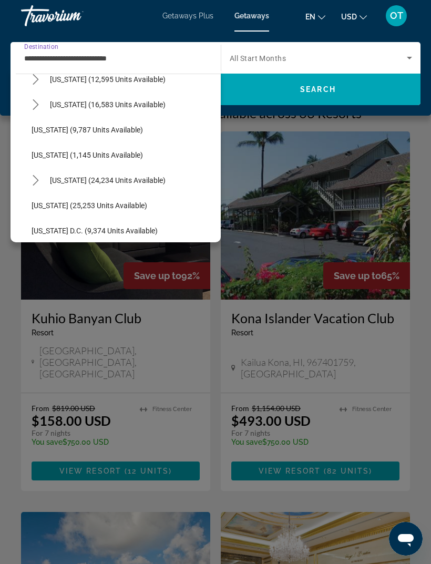
click at [103, 131] on span "[US_STATE] (9,787 units available)" at bounding box center [87, 130] width 111 height 8
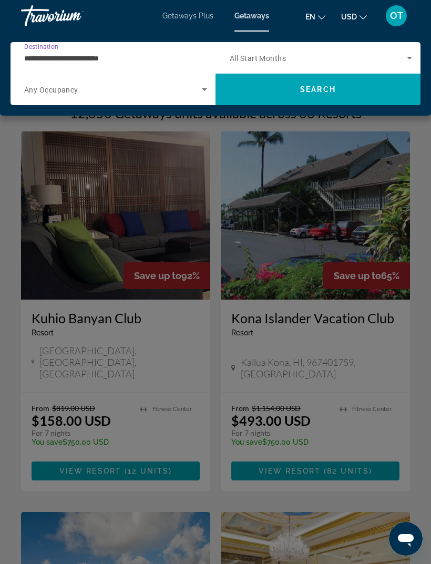
click at [335, 90] on span "Search" at bounding box center [318, 89] width 36 height 8
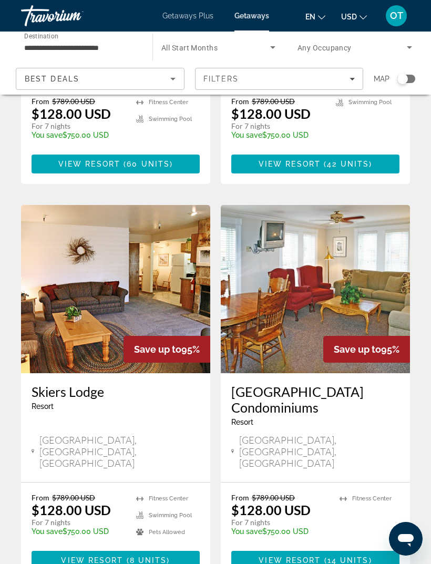
scroll to position [1102, 0]
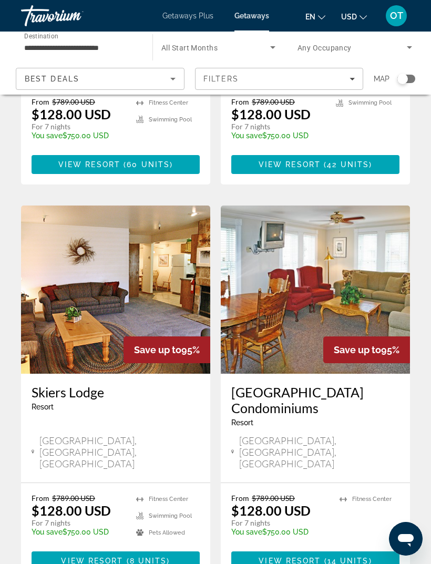
click at [101, 45] on input "**********" at bounding box center [81, 47] width 114 height 13
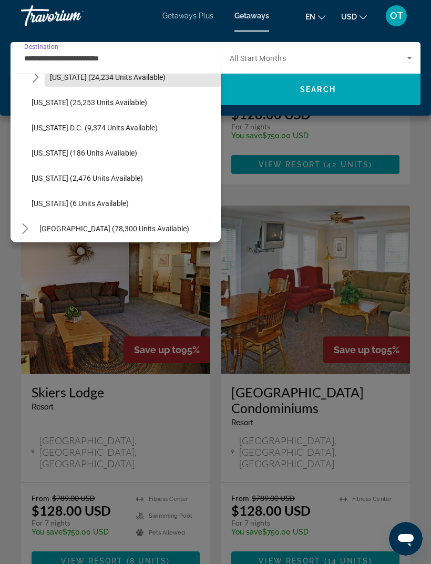
scroll to position [1049, 0]
click at [93, 205] on span "[US_STATE] (6 units available)" at bounding box center [80, 203] width 97 height 8
type input "**********"
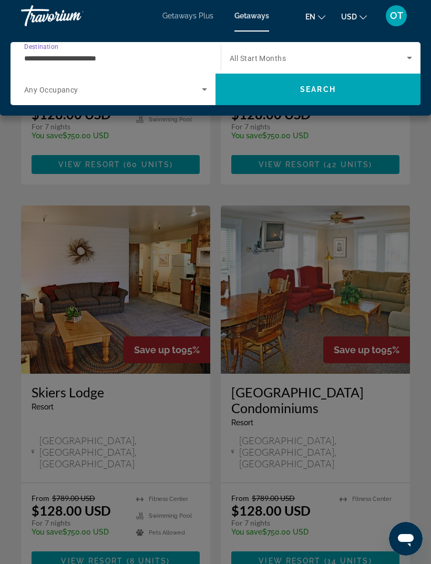
click at [309, 90] on span "Search" at bounding box center [318, 89] width 36 height 8
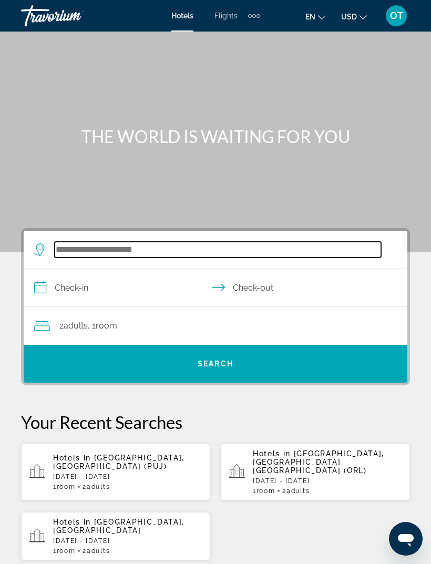
click at [111, 242] on input "Search hotel destination" at bounding box center [218, 250] width 326 height 16
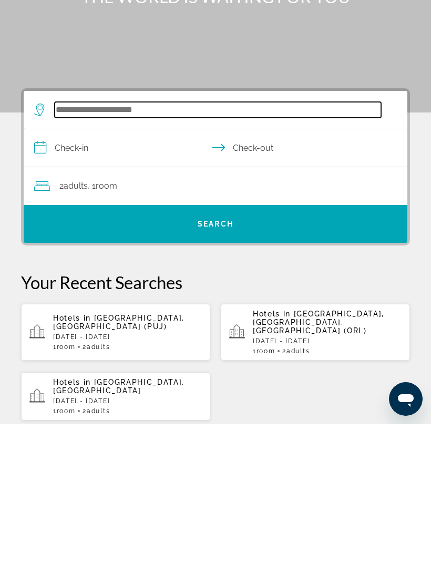
scroll to position [17, 0]
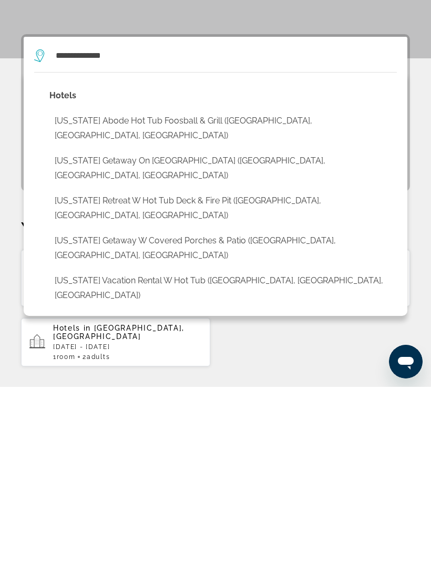
click at [183, 288] on button "North Carolina Abode Hot Tub Foosball & Grill (East Flat Rock, NC, US)" at bounding box center [222, 305] width 347 height 35
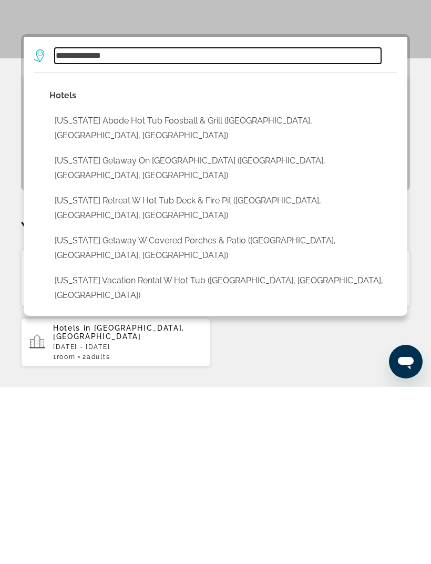
type input "**********"
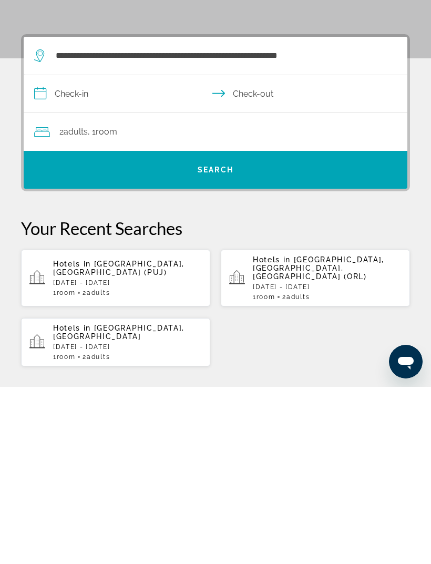
click at [95, 252] on input "**********" at bounding box center [218, 272] width 388 height 40
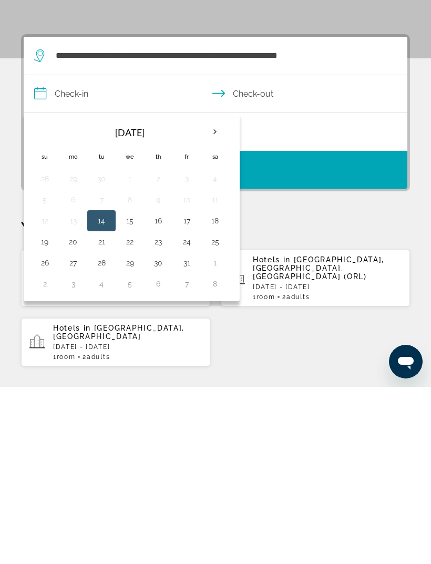
scroll to position [194, 0]
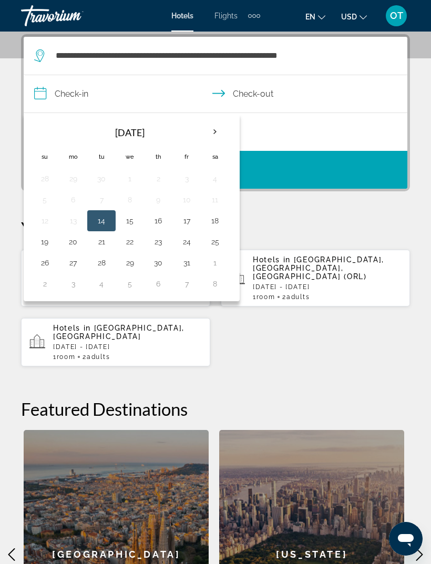
click at [214, 132] on th "Next month" at bounding box center [215, 131] width 28 height 23
click at [103, 264] on button "25" at bounding box center [101, 262] width 17 height 15
click at [128, 261] on button "26" at bounding box center [129, 262] width 17 height 15
type input "**********"
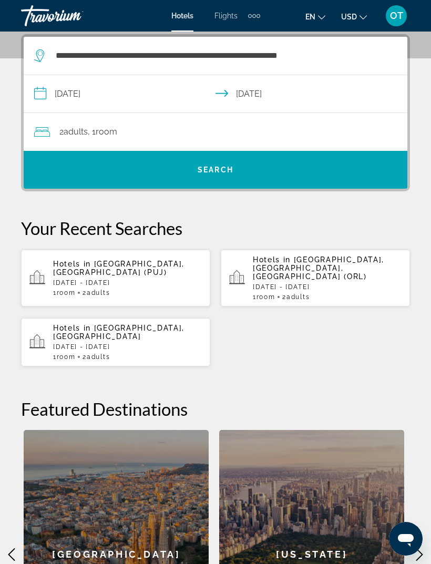
click at [265, 163] on span "Search" at bounding box center [215, 169] width 383 height 25
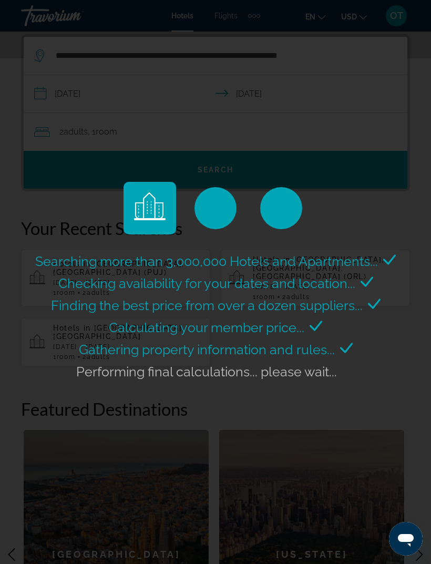
scroll to position [0, 0]
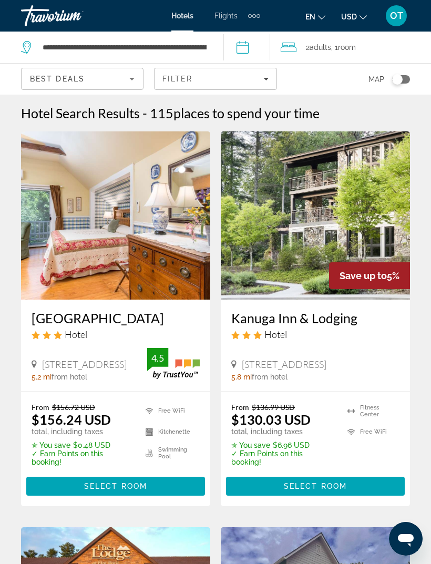
click at [360, 225] on img "Main content" at bounding box center [315, 215] width 189 height 168
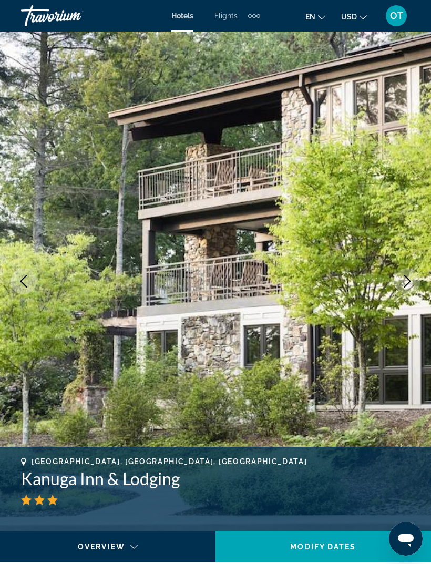
click at [401, 283] on icon "Next image" at bounding box center [407, 281] width 13 height 13
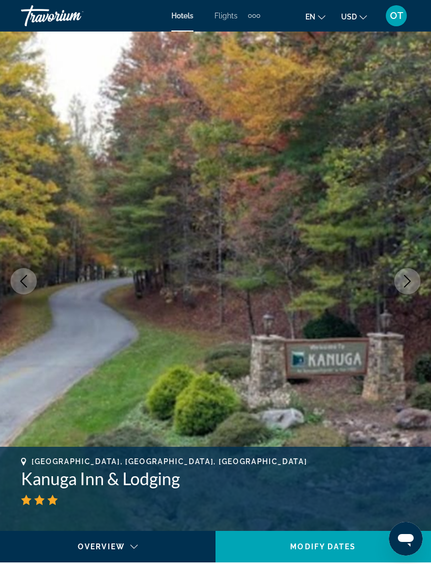
click at [399, 280] on button "Next image" at bounding box center [407, 281] width 26 height 26
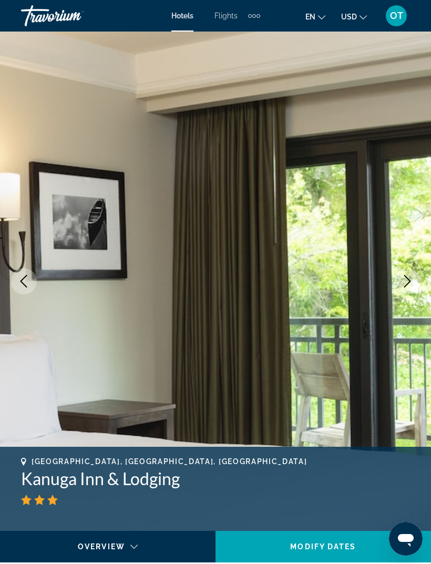
click at [403, 278] on icon "Next image" at bounding box center [407, 281] width 13 height 13
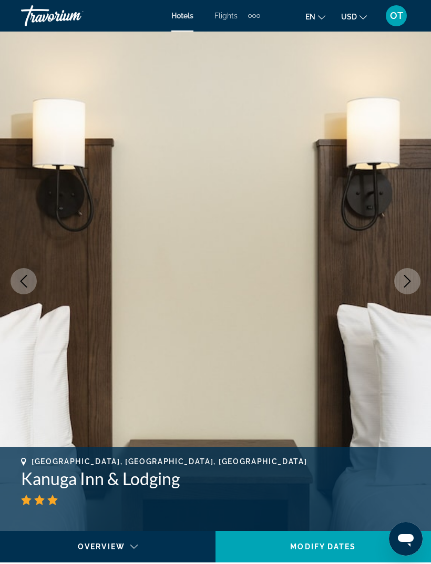
click at [405, 277] on icon "Next image" at bounding box center [407, 281] width 13 height 13
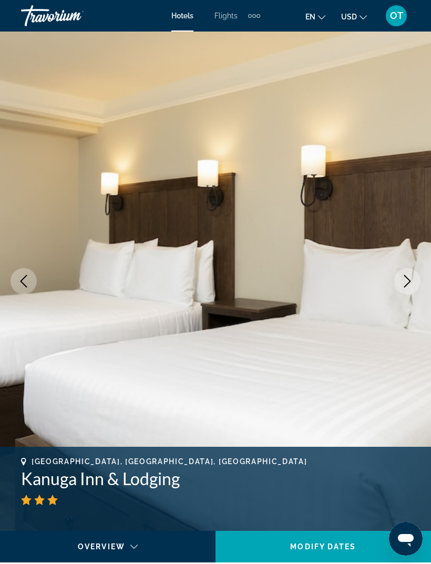
click at [402, 275] on icon "Next image" at bounding box center [407, 281] width 13 height 13
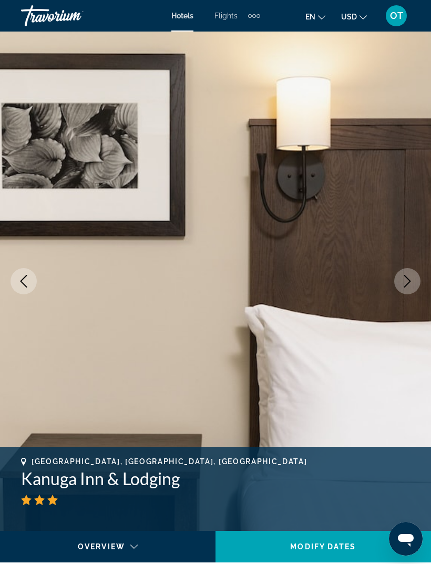
click at [407, 283] on icon "Next image" at bounding box center [407, 281] width 13 height 13
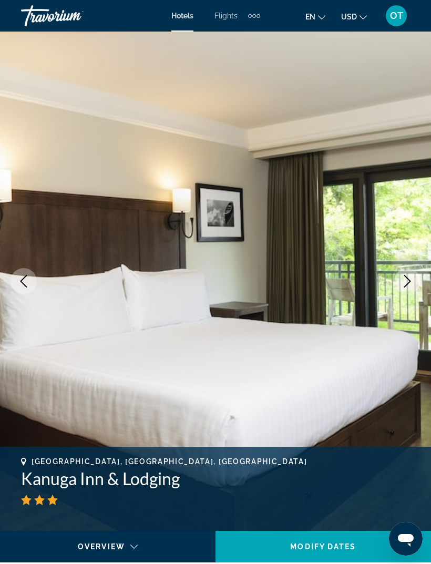
click at [409, 283] on icon "Next image" at bounding box center [407, 281] width 7 height 13
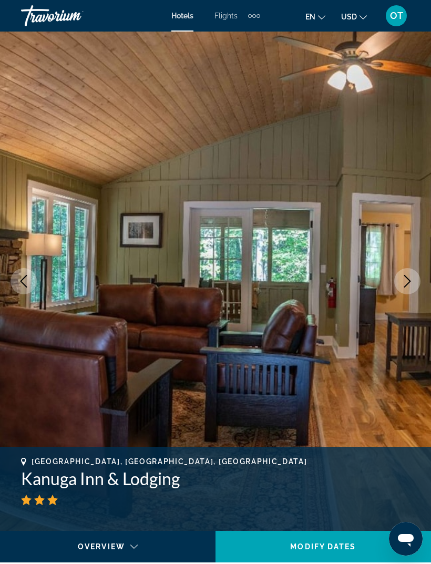
click at [406, 277] on icon "Next image" at bounding box center [407, 281] width 7 height 13
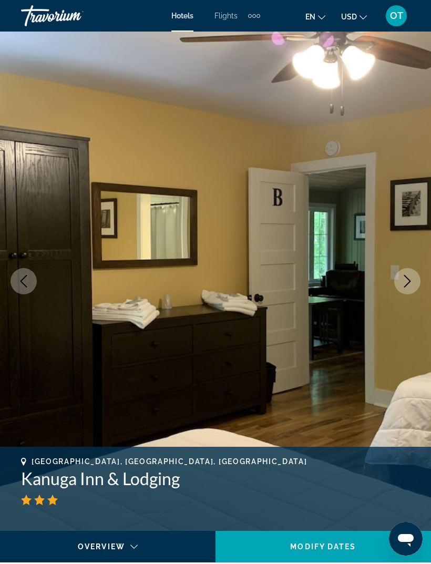
click at [407, 273] on button "Next image" at bounding box center [407, 281] width 26 height 26
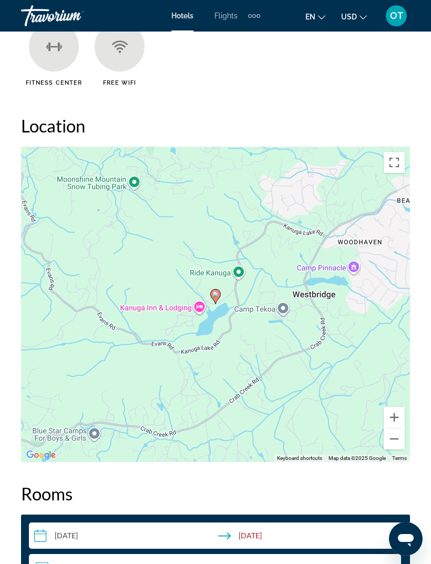
click at [394, 442] on button "Zoom out" at bounding box center [393, 438] width 21 height 21
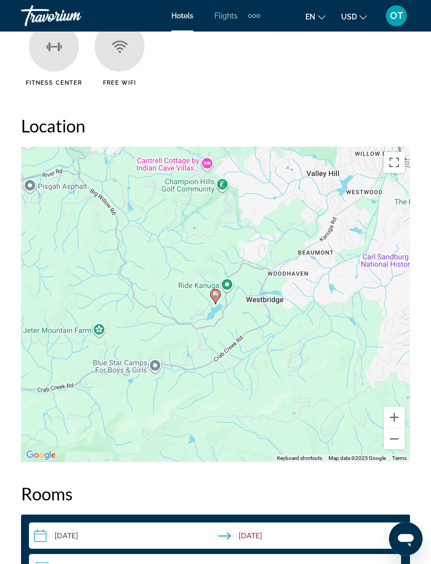
click at [393, 440] on button "Zoom out" at bounding box center [393, 438] width 21 height 21
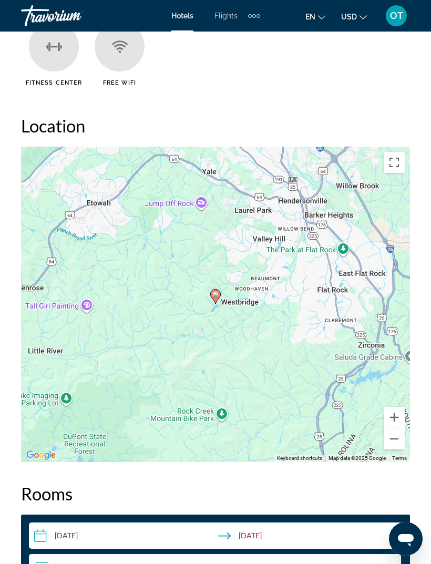
click at [393, 438] on button "Zoom out" at bounding box center [393, 438] width 21 height 21
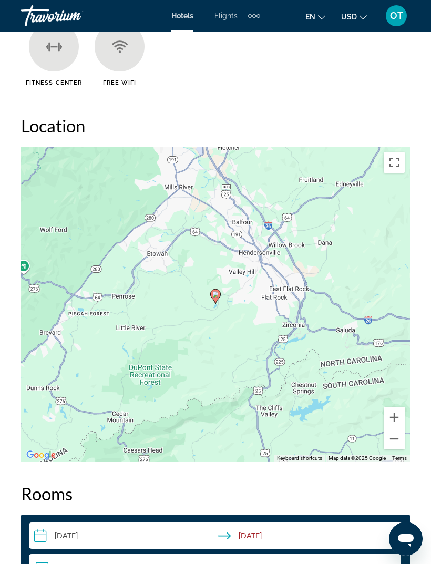
click at [395, 441] on button "Zoom out" at bounding box center [393, 438] width 21 height 21
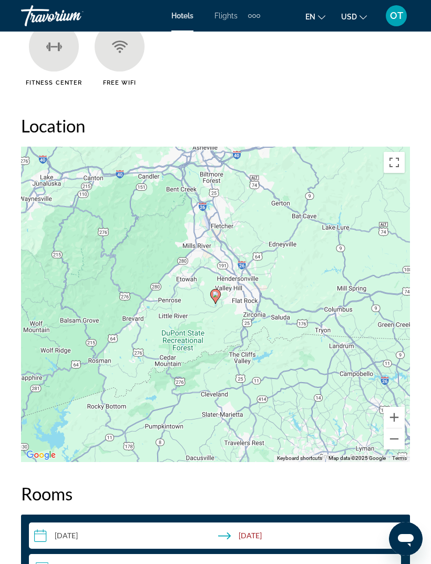
click at [394, 441] on button "Zoom out" at bounding box center [393, 438] width 21 height 21
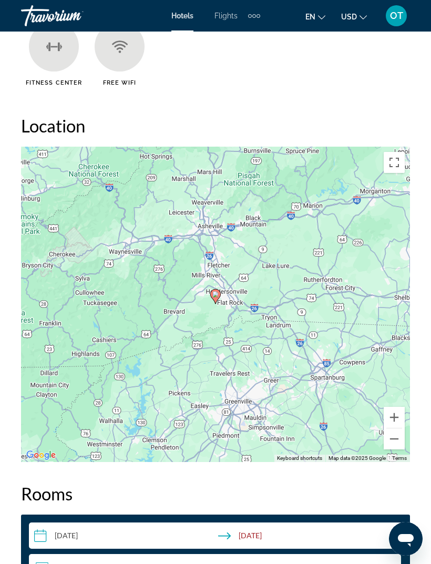
click at [393, 436] on button "Zoom out" at bounding box center [393, 438] width 21 height 21
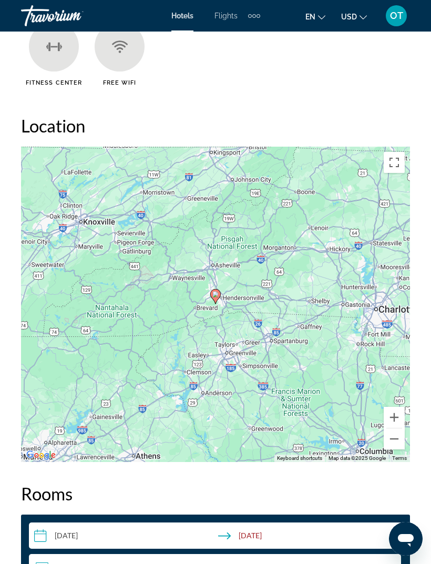
click at [392, 440] on button "Zoom out" at bounding box center [393, 438] width 21 height 21
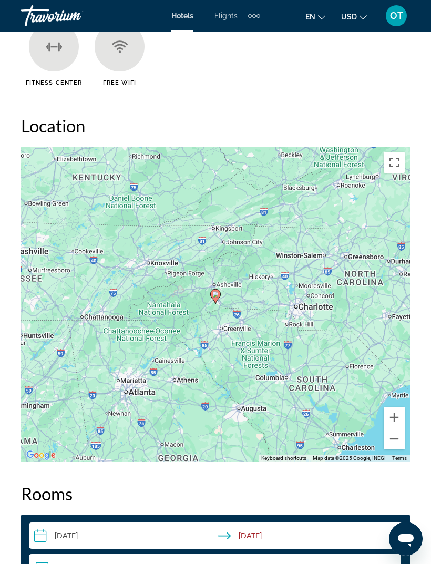
click at [392, 440] on button "Zoom out" at bounding box center [393, 438] width 21 height 21
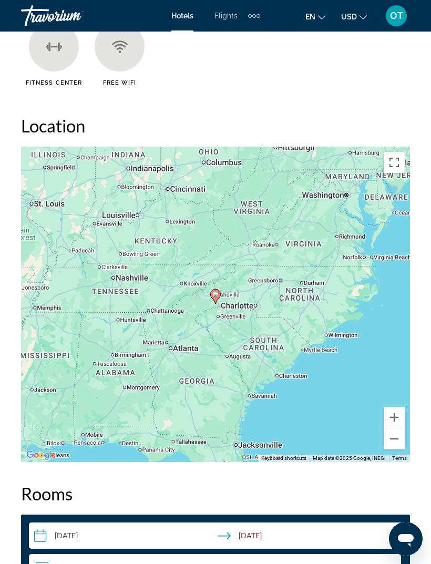
click at [392, 439] on button "Zoom out" at bounding box center [393, 438] width 21 height 21
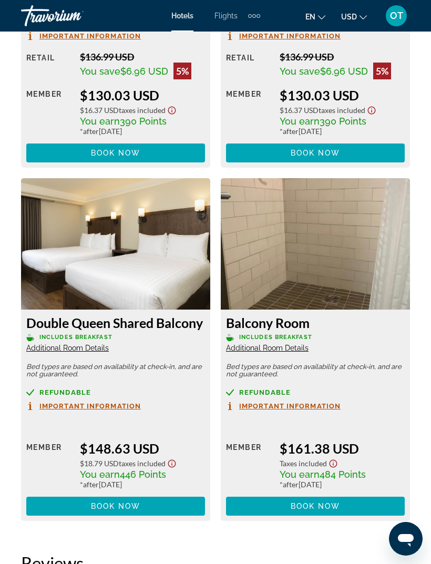
scroll to position [2077, 0]
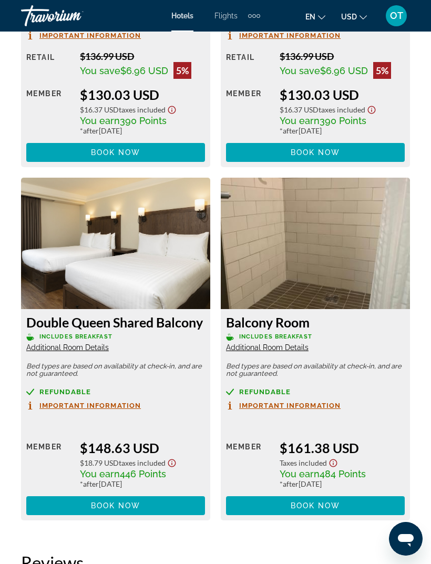
click at [353, 271] on img "Main content" at bounding box center [315, 243] width 189 height 131
click at [328, 502] on span "Book now" at bounding box center [315, 505] width 50 height 8
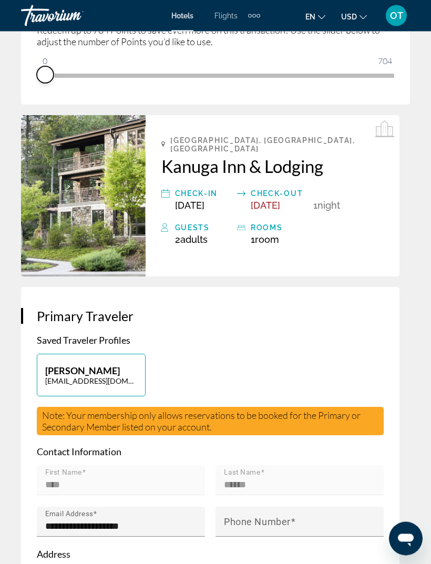
scroll to position [287, 0]
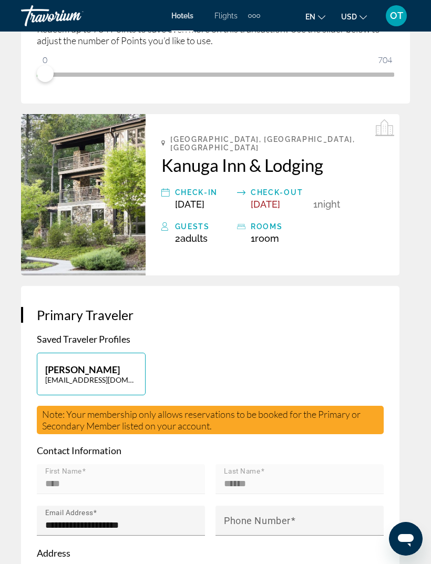
click at [203, 221] on div "Guests" at bounding box center [203, 226] width 57 height 13
click at [197, 220] on div "Guests" at bounding box center [203, 226] width 57 height 13
click at [193, 220] on div "Guests" at bounding box center [203, 226] width 57 height 13
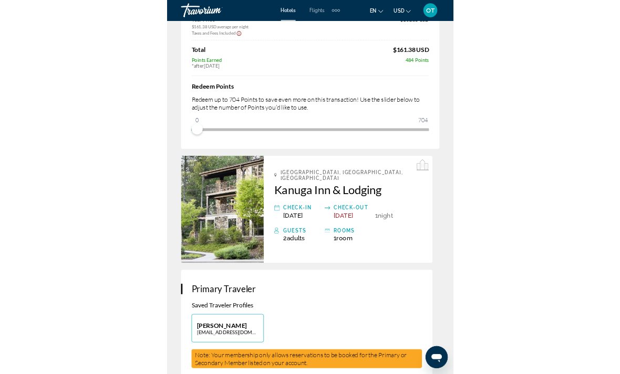
scroll to position [0, 0]
